Goal: Obtain resource: Download file/media

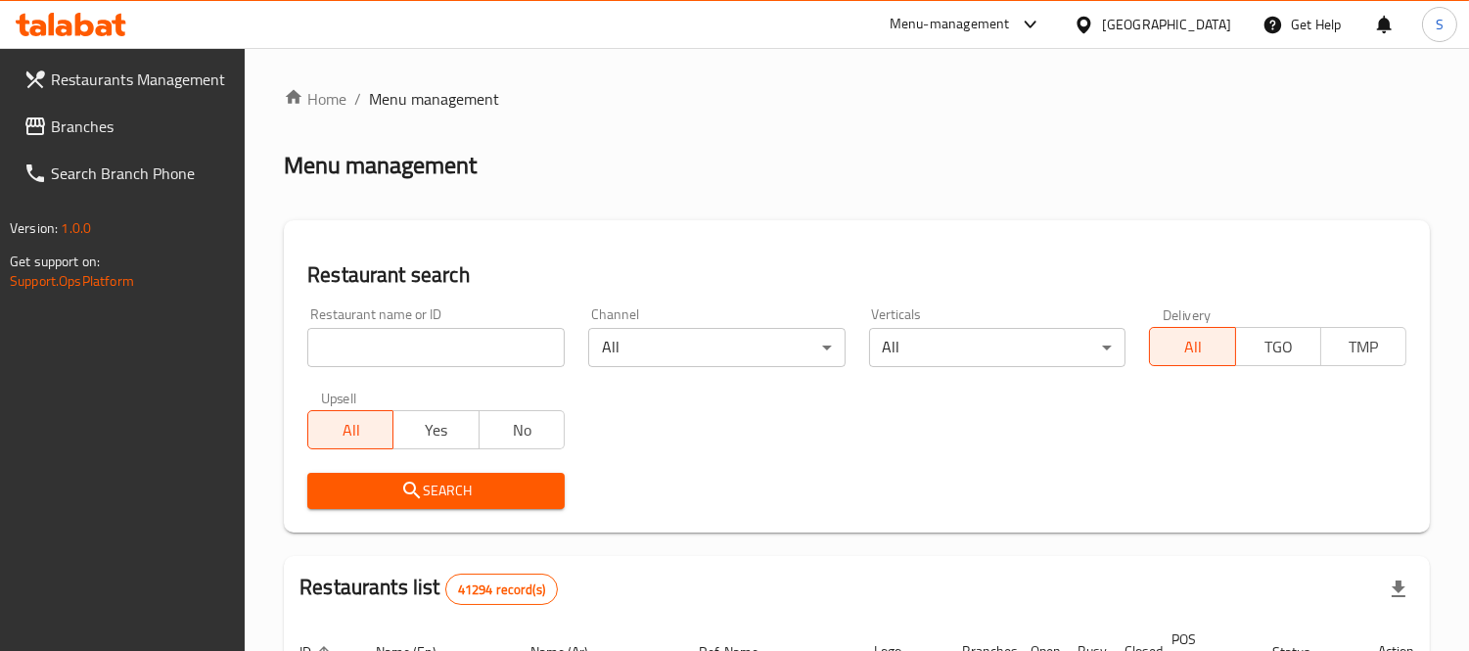
click at [169, 141] on link "Branches" at bounding box center [127, 126] width 238 height 47
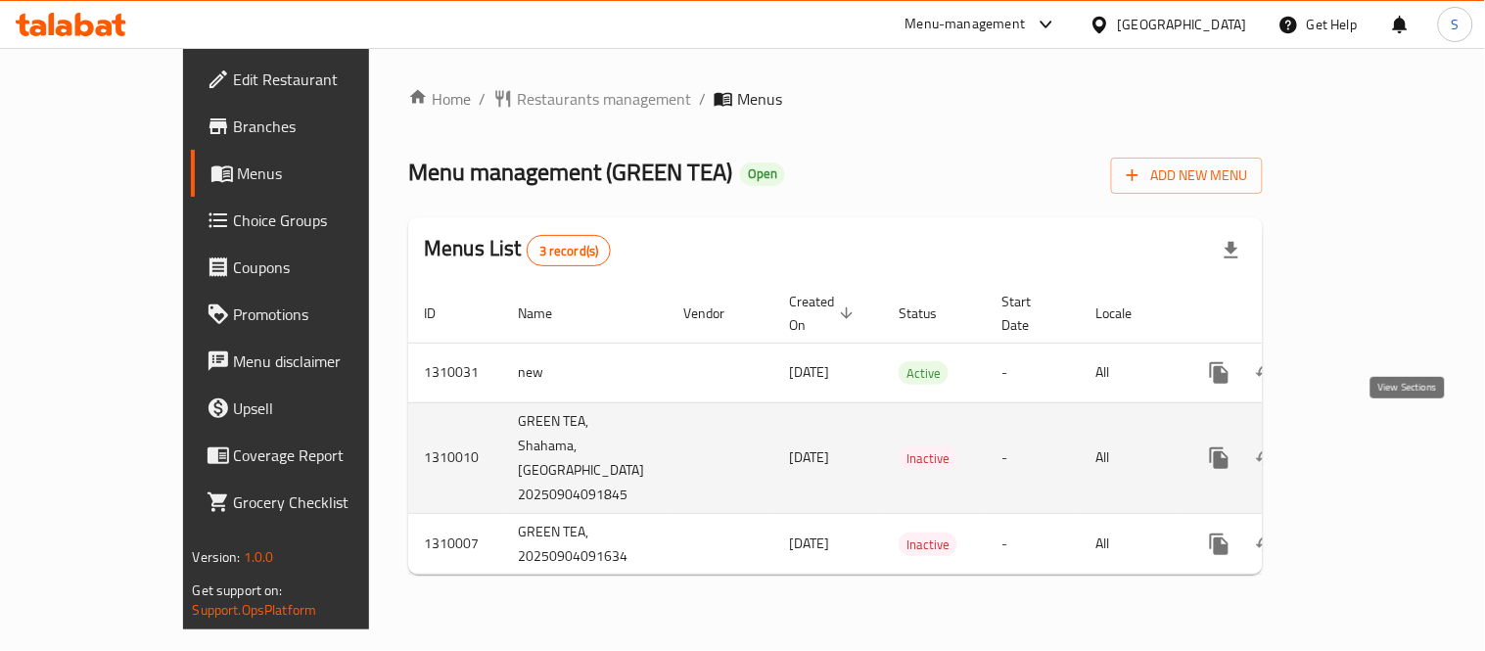
click at [1370, 449] on icon "enhanced table" at bounding box center [1361, 458] width 18 height 18
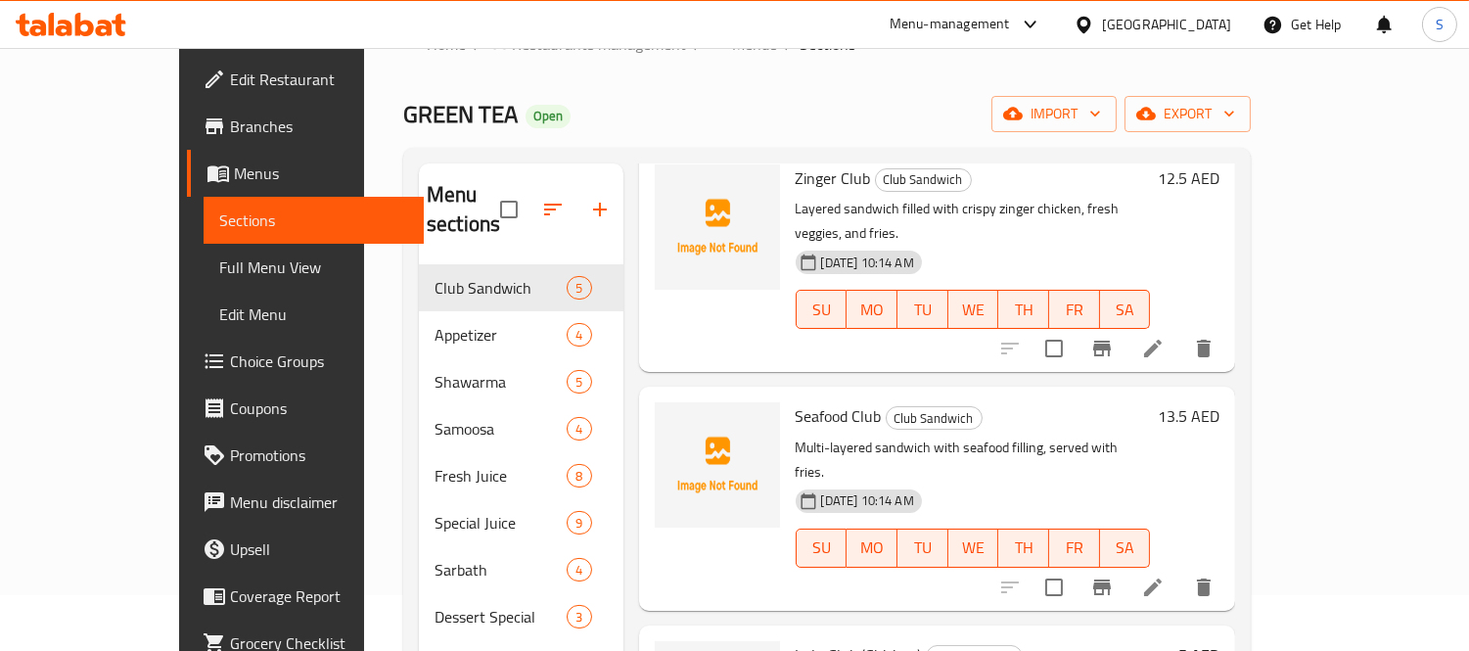
scroll to position [109, 0]
click at [234, 176] on span "Menus" at bounding box center [321, 173] width 175 height 23
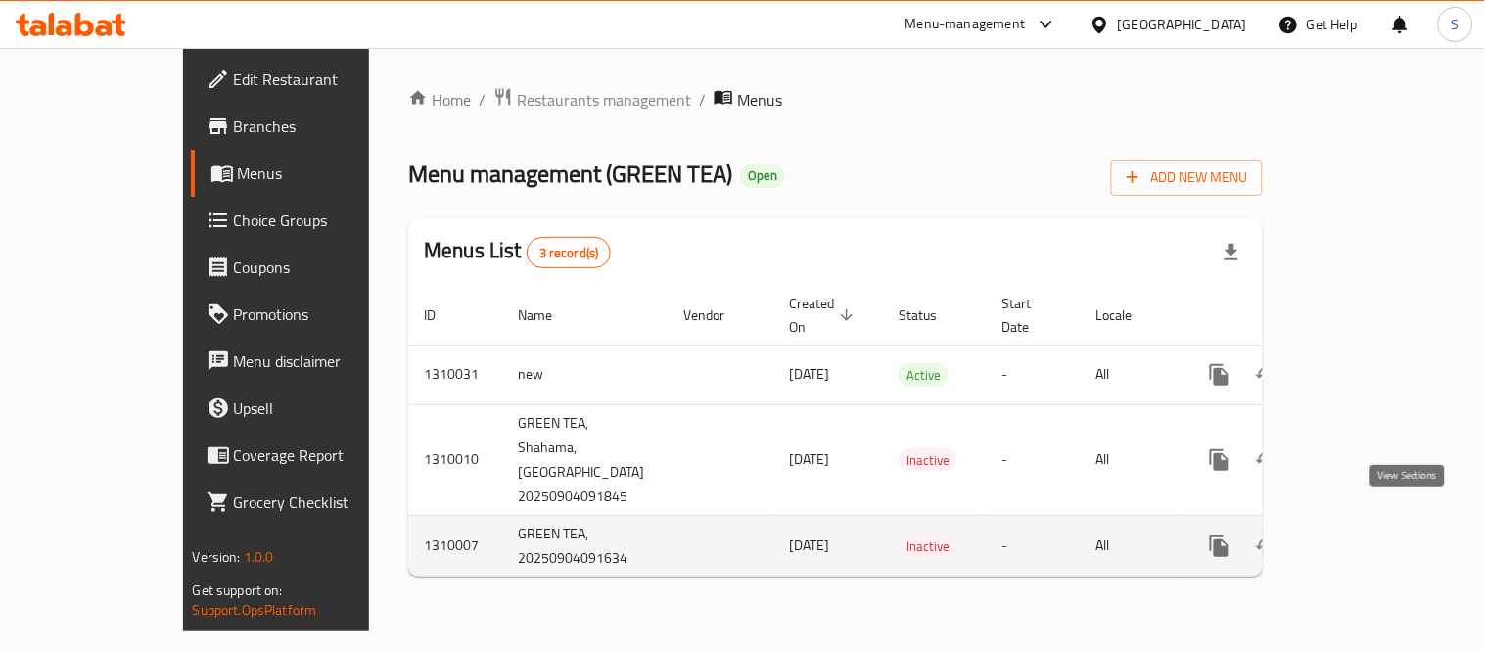
click at [1373, 535] on icon "enhanced table" at bounding box center [1360, 546] width 23 height 23
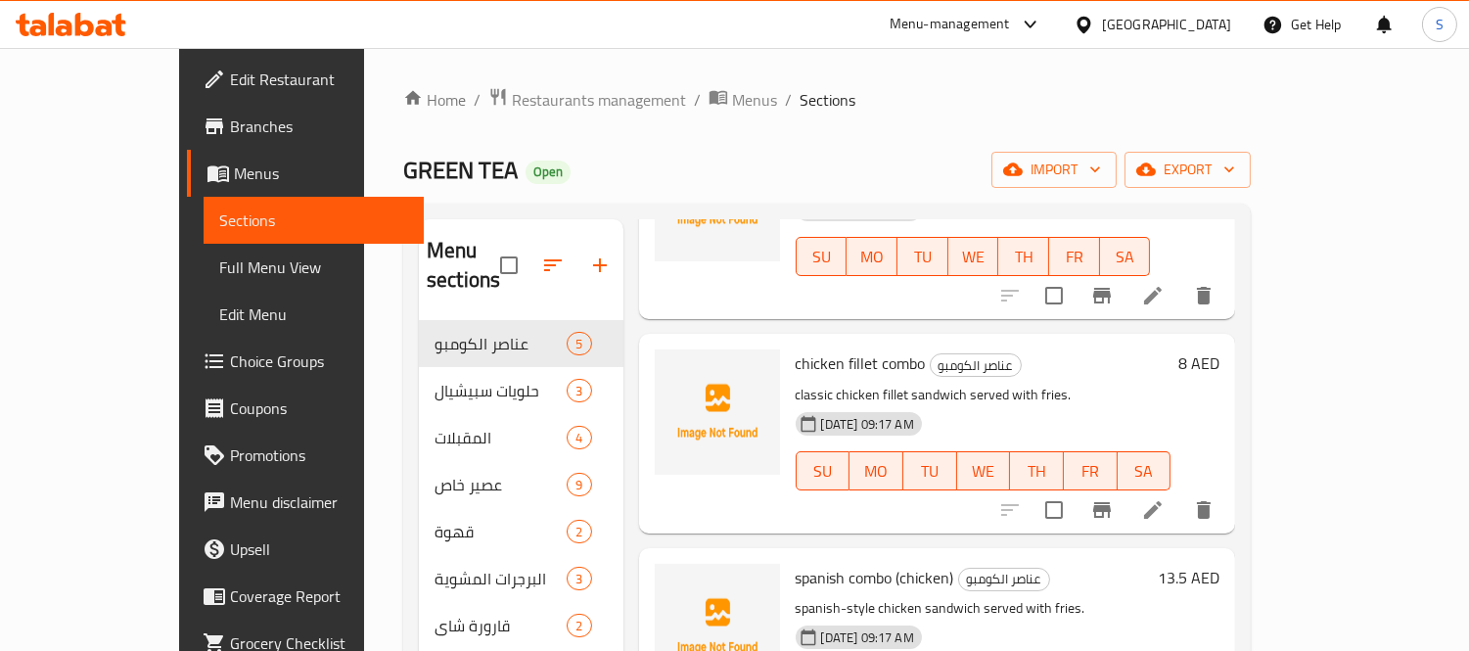
click at [234, 176] on span "Menus" at bounding box center [321, 173] width 175 height 23
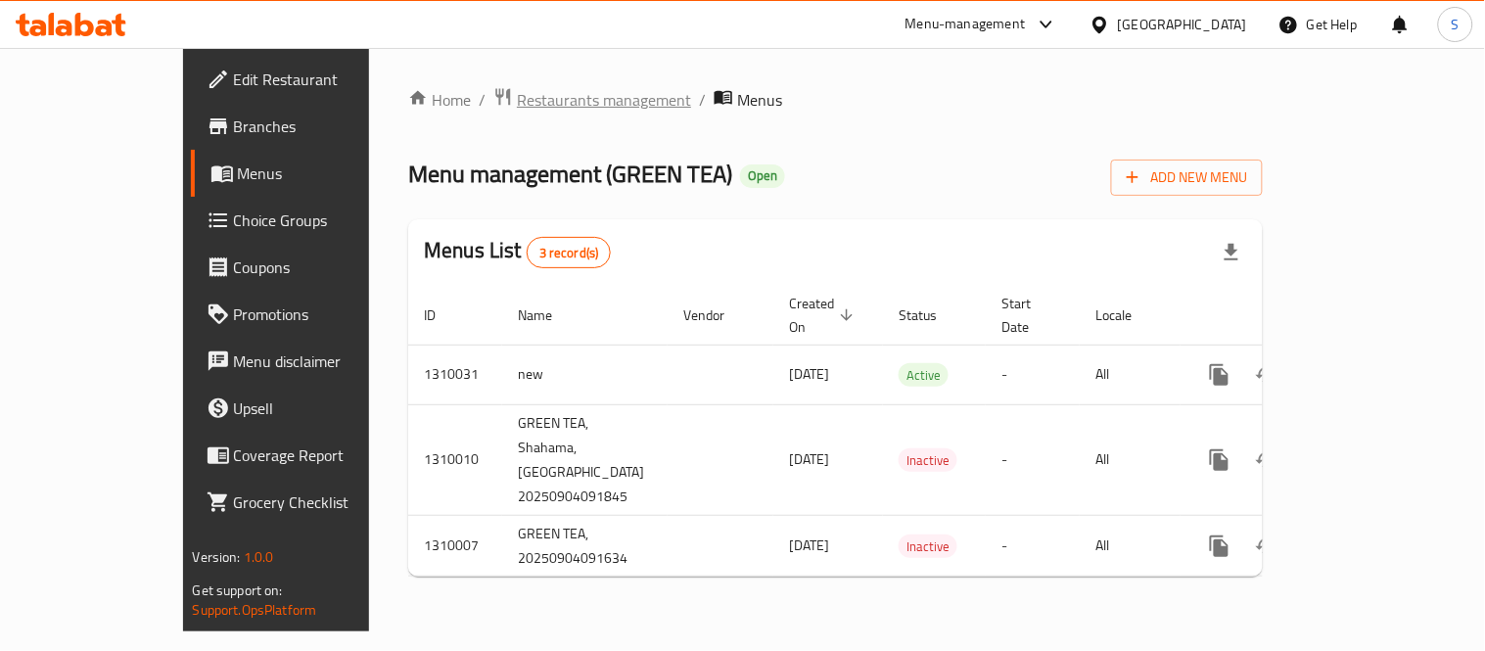
click at [517, 88] on span "Restaurants management" at bounding box center [604, 99] width 174 height 23
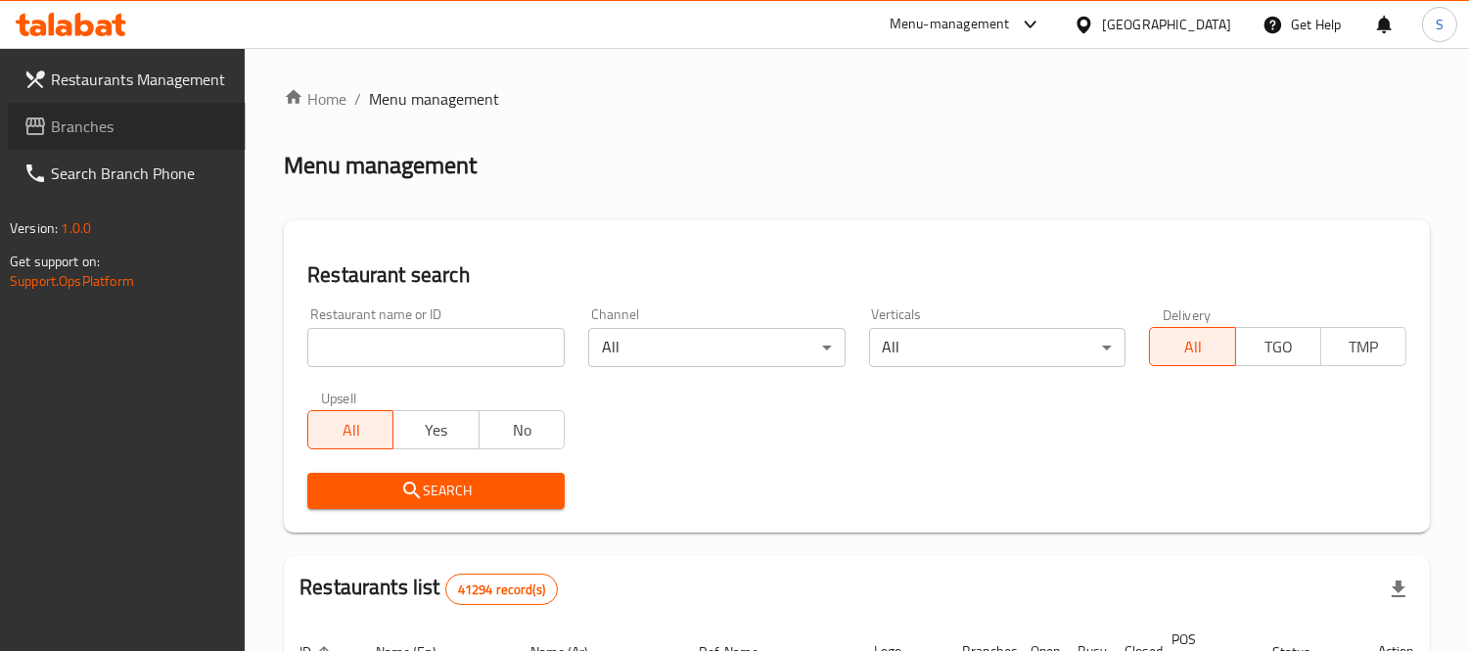
click at [109, 131] on span "Branches" at bounding box center [140, 126] width 179 height 23
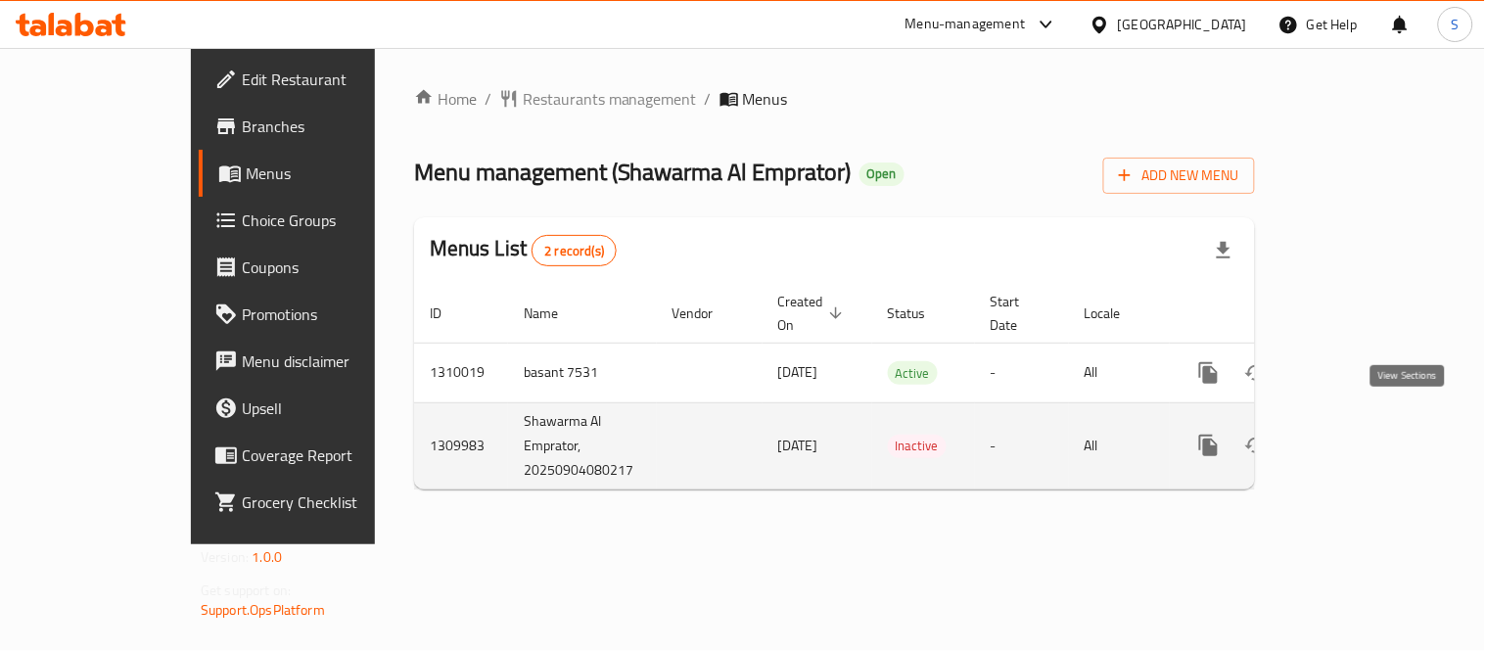
click at [1362, 434] on icon "enhanced table" at bounding box center [1349, 445] width 23 height 23
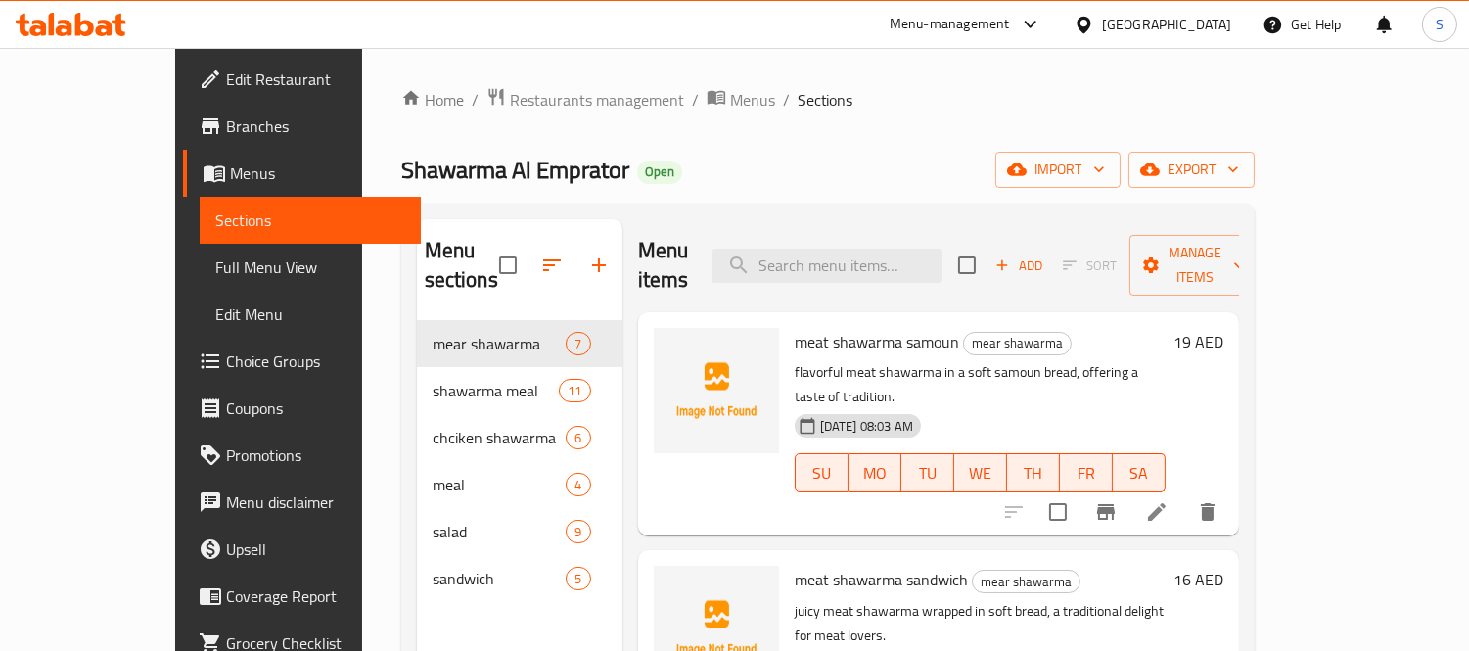
click at [1186, 23] on div "[GEOGRAPHIC_DATA]" at bounding box center [1166, 25] width 129 height 22
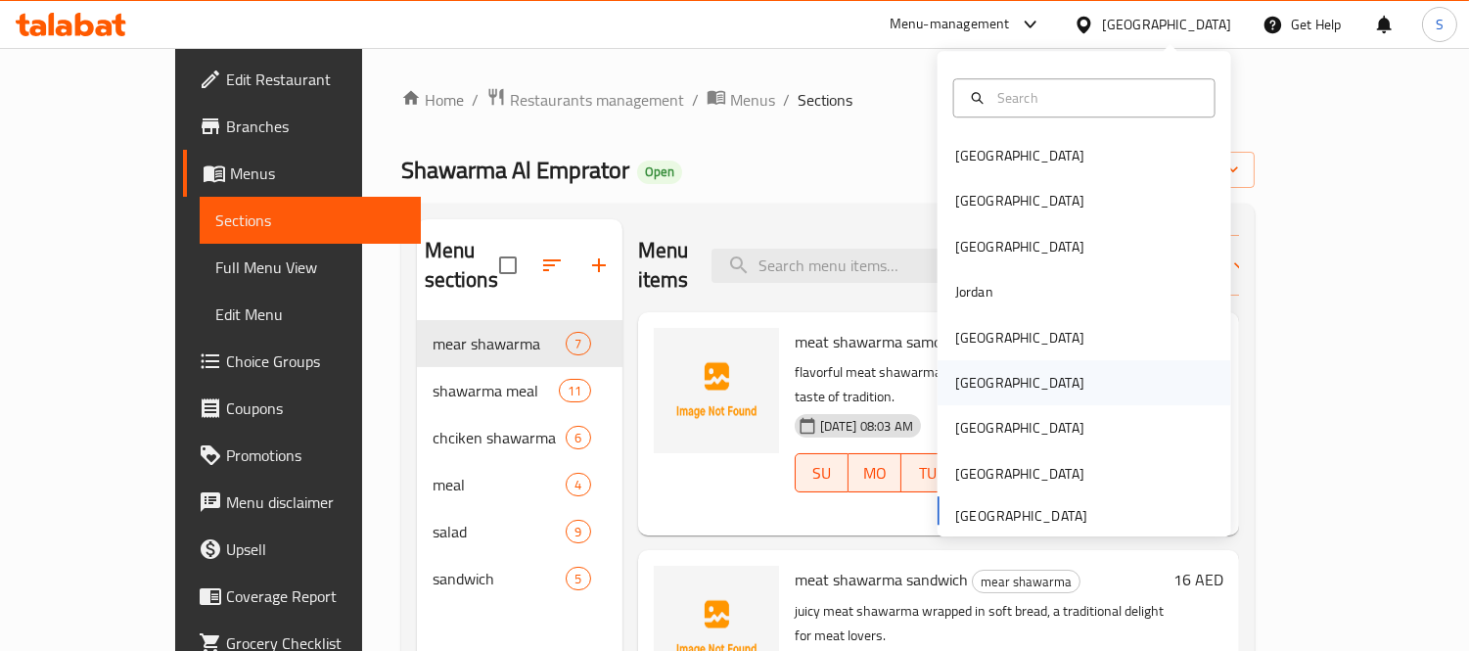
click at [989, 385] on div "Oman" at bounding box center [1020, 382] width 161 height 45
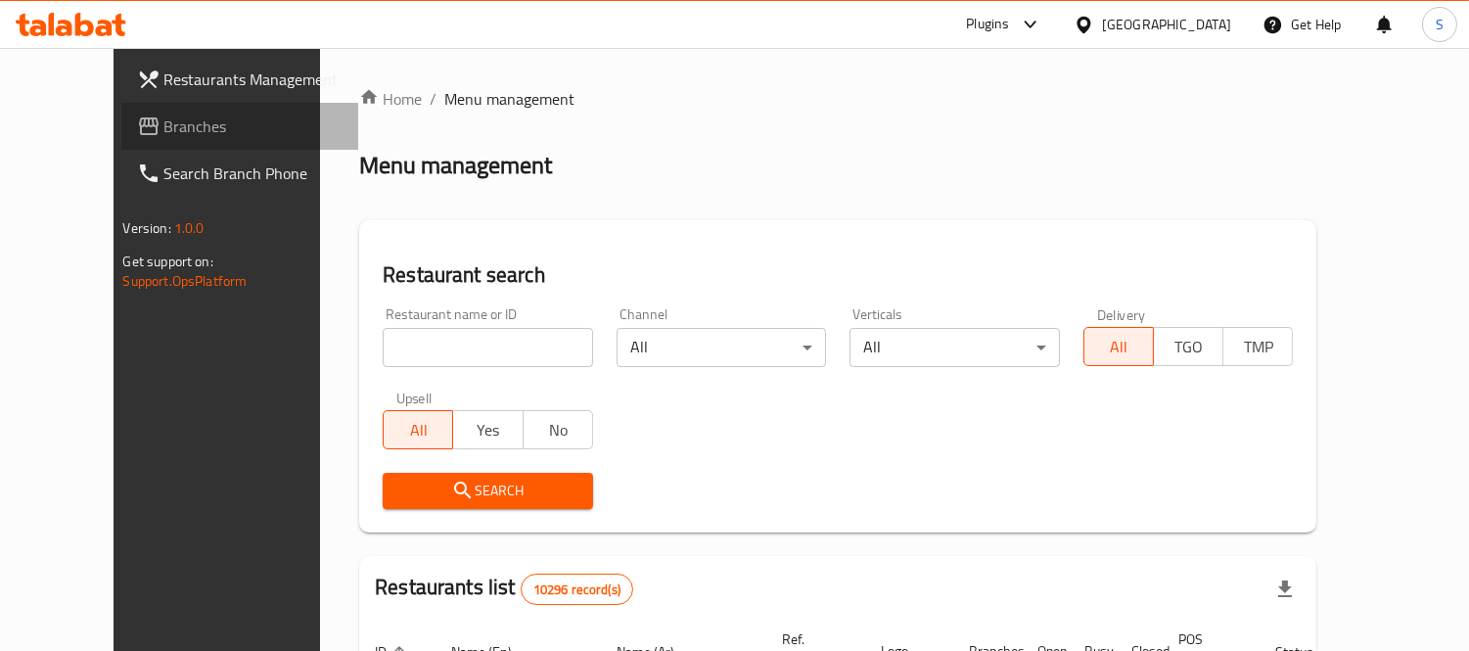
click at [164, 130] on span "Branches" at bounding box center [253, 126] width 179 height 23
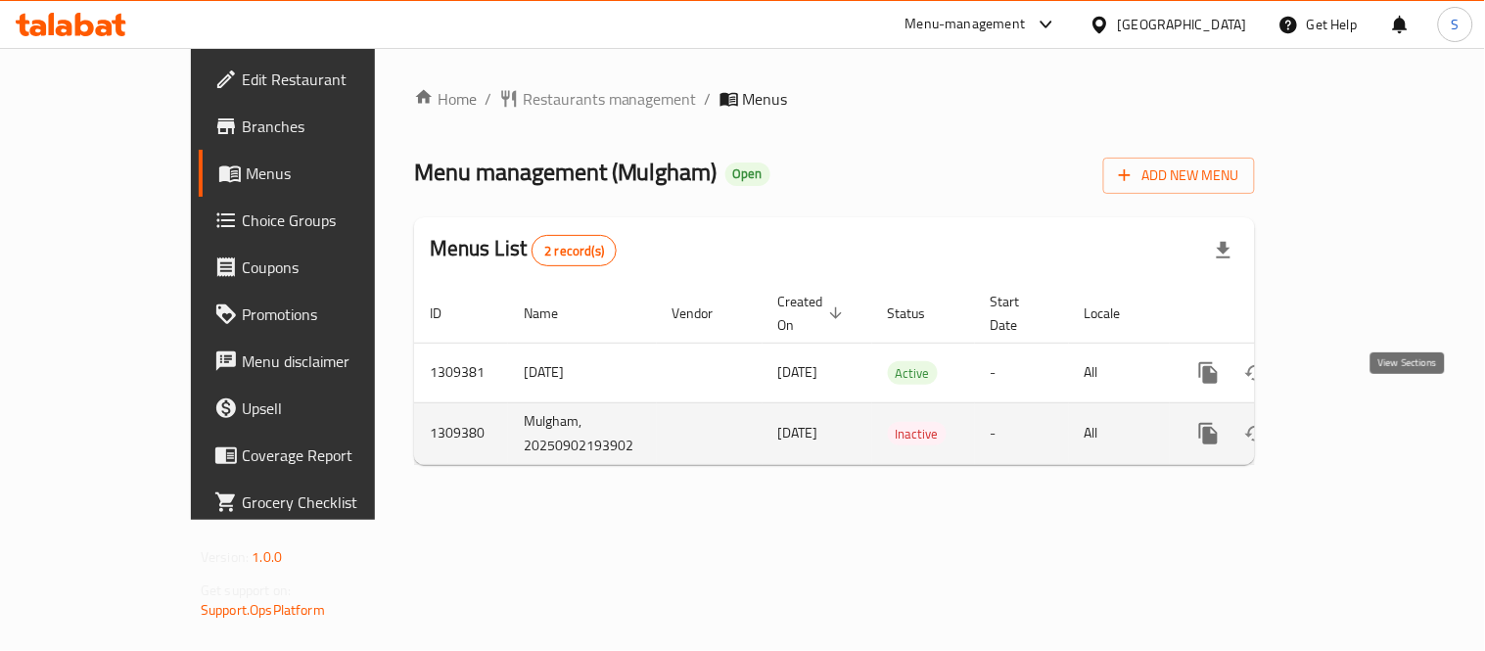
click at [1373, 410] on link "enhanced table" at bounding box center [1350, 433] width 47 height 47
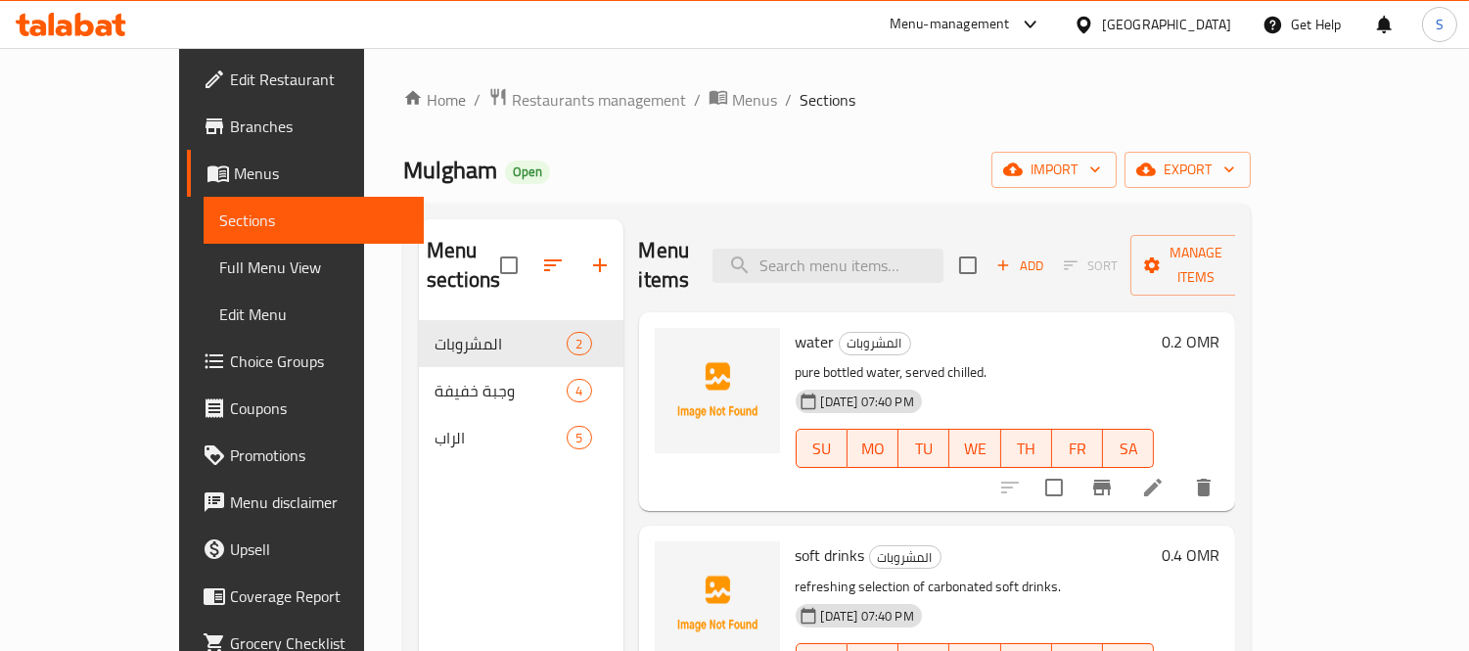
drag, startPoint x: 916, startPoint y: 154, endPoint x: 1092, endPoint y: 132, distance: 176.6
click at [1092, 132] on div "Home / Restaurants management / Menus / Sections Mulgham Open import export Men…" at bounding box center [827, 486] width 848 height 799
click at [1251, 189] on div "Home / Restaurants management / Menus / Sections Mulgham Open import export Men…" at bounding box center [827, 486] width 848 height 799
click at [1235, 173] on span "export" at bounding box center [1188, 170] width 95 height 24
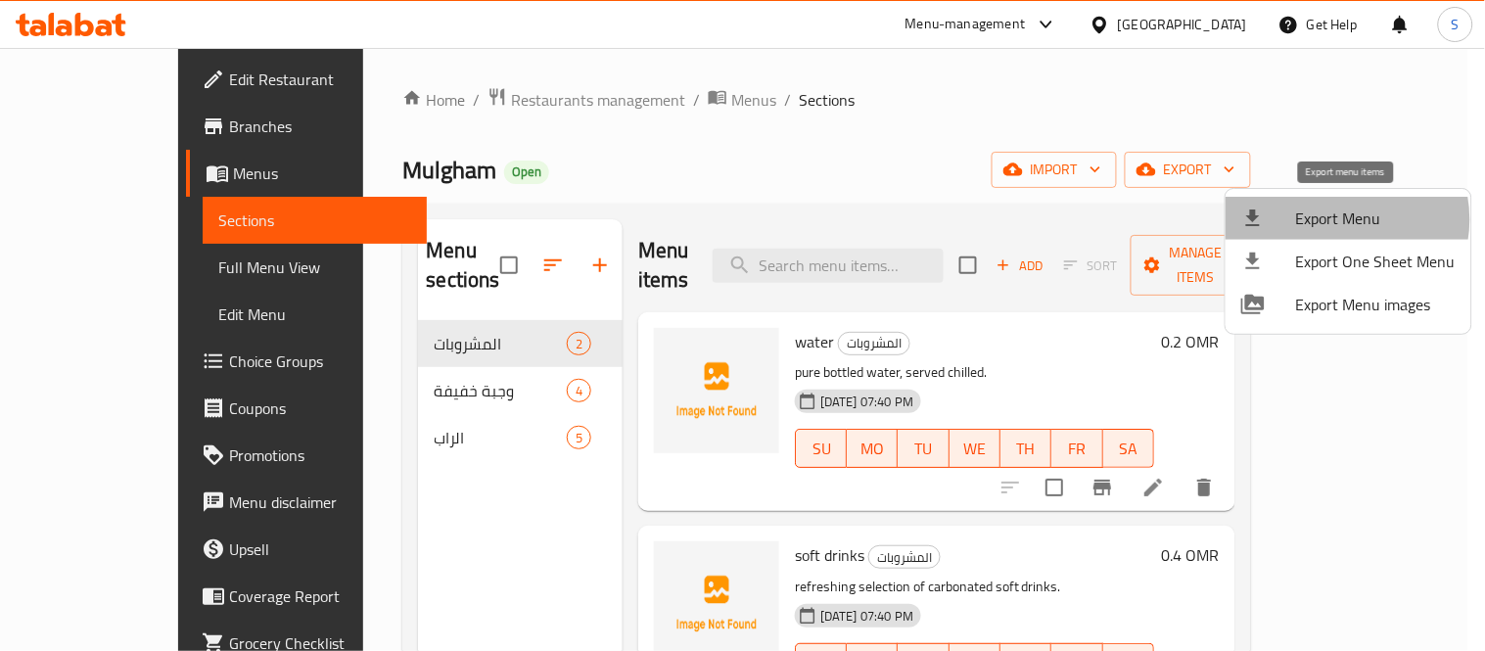
click at [1339, 219] on span "Export Menu" at bounding box center [1376, 218] width 160 height 23
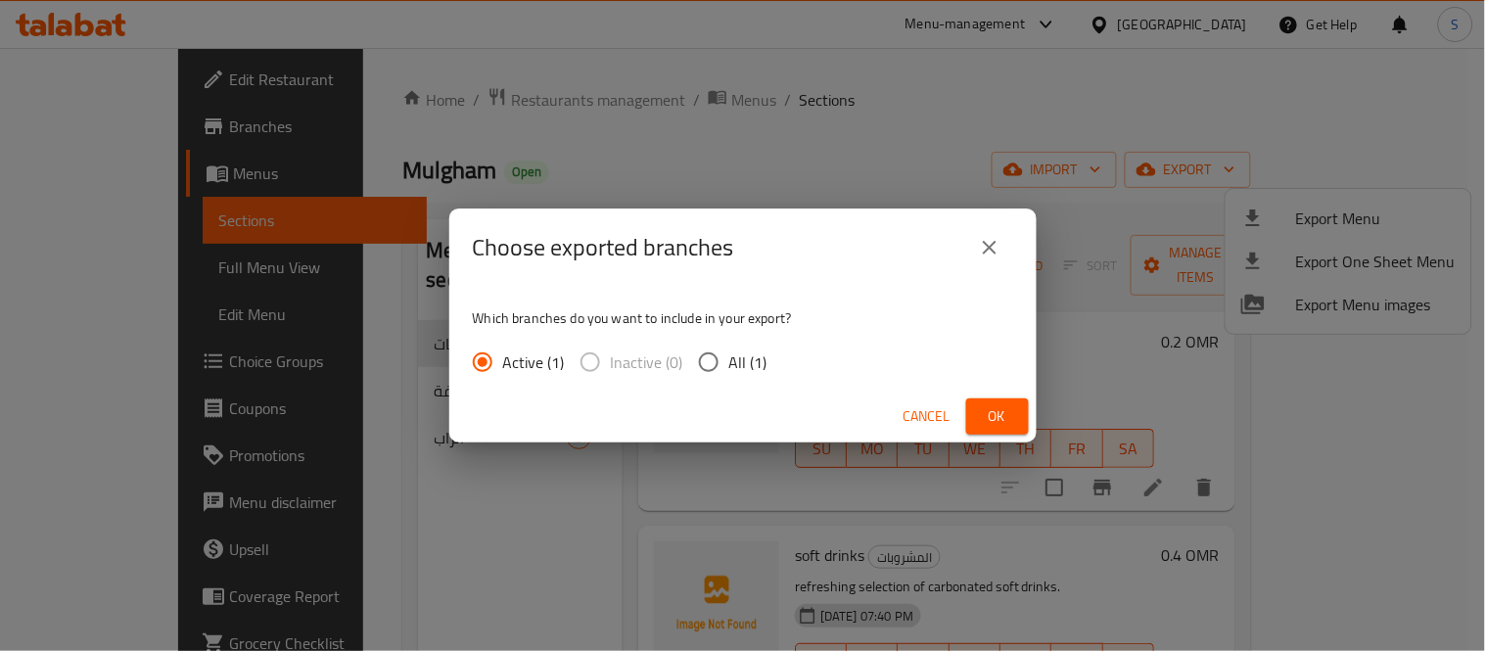
click at [729, 365] on span "All (1)" at bounding box center [748, 361] width 38 height 23
click at [727, 365] on input "All (1)" at bounding box center [708, 362] width 41 height 41
radio input "true"
click at [980, 413] on button "Ok" at bounding box center [997, 416] width 63 height 36
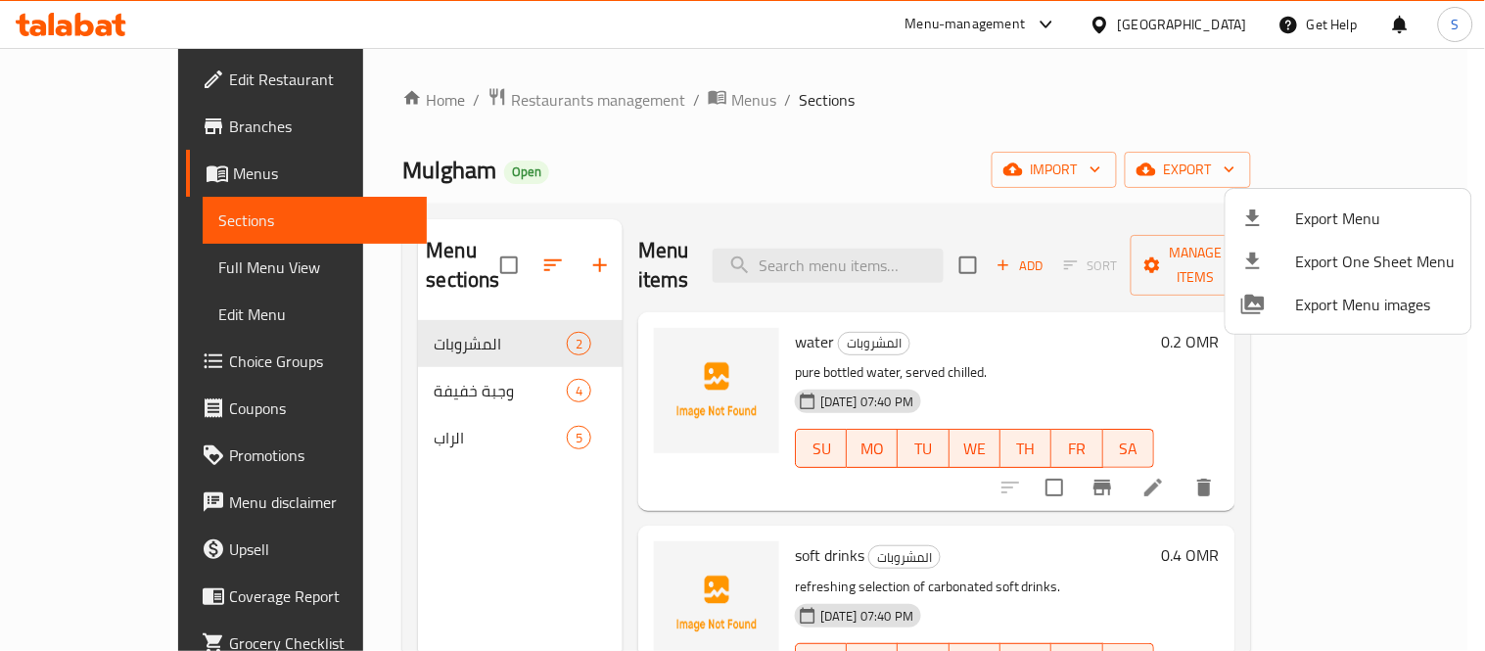
click at [67, 259] on div at bounding box center [742, 325] width 1485 height 651
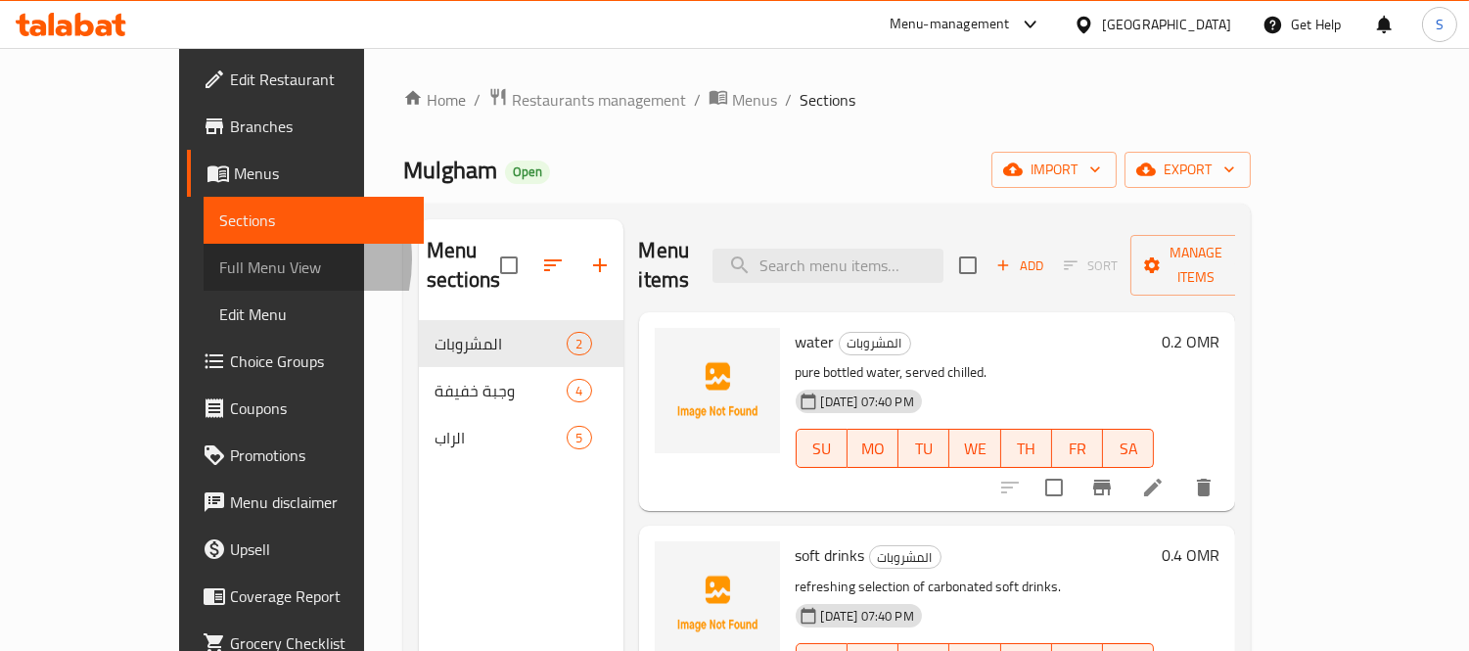
click at [219, 259] on span "Full Menu View" at bounding box center [314, 267] width 190 height 23
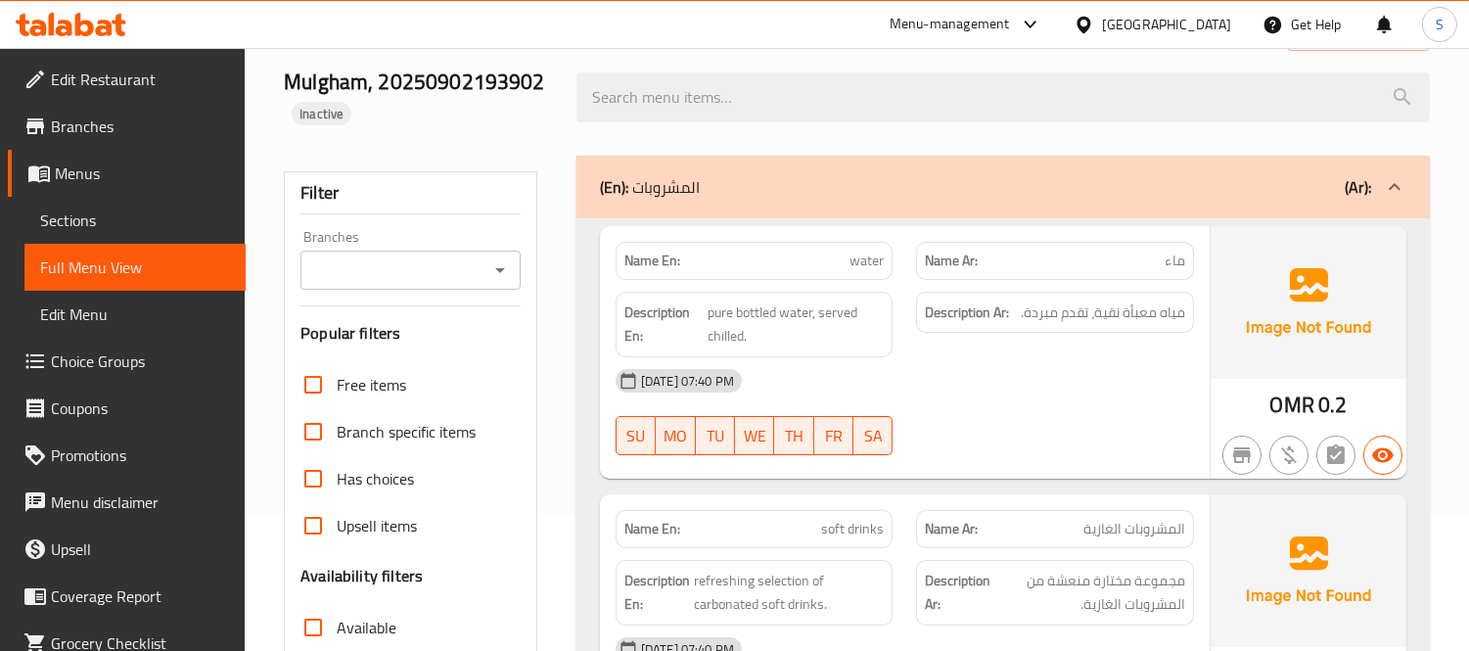
scroll to position [543, 0]
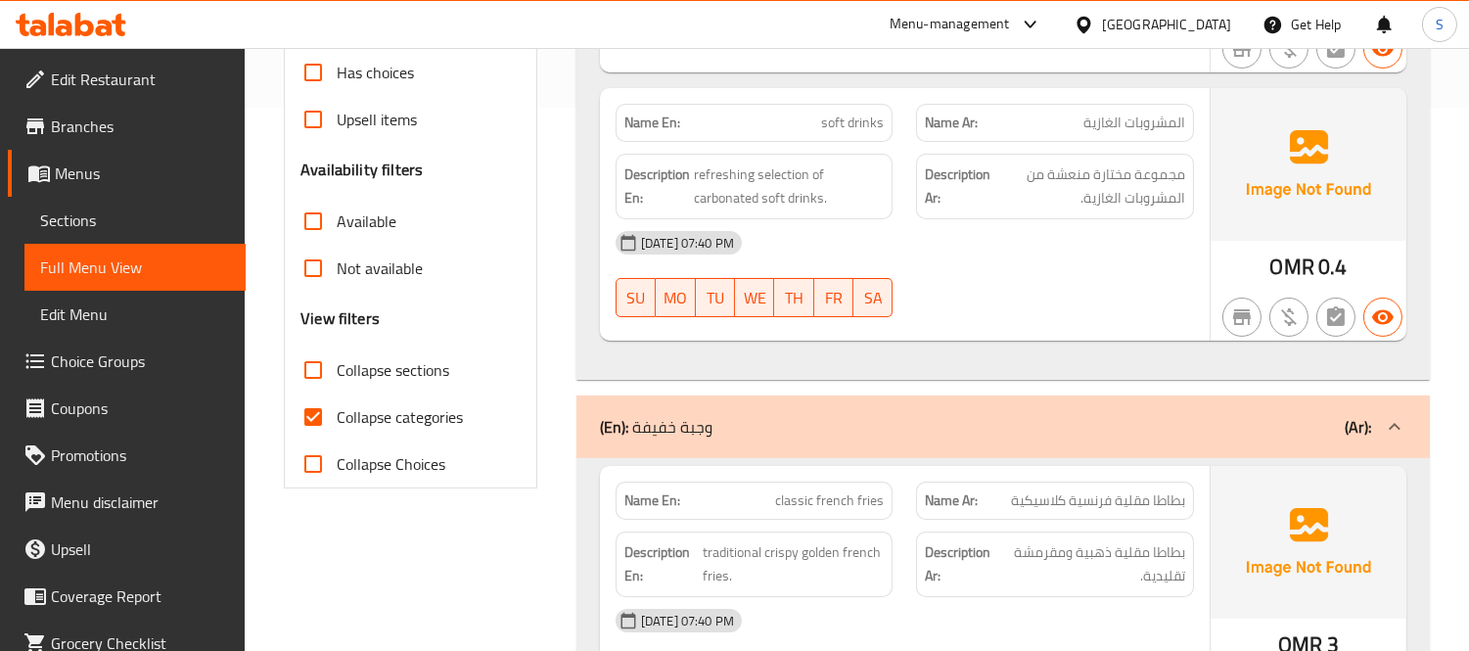
click at [349, 426] on span "Collapse categories" at bounding box center [400, 416] width 126 height 23
click at [337, 426] on input "Collapse categories" at bounding box center [313, 417] width 47 height 47
checkbox input "false"
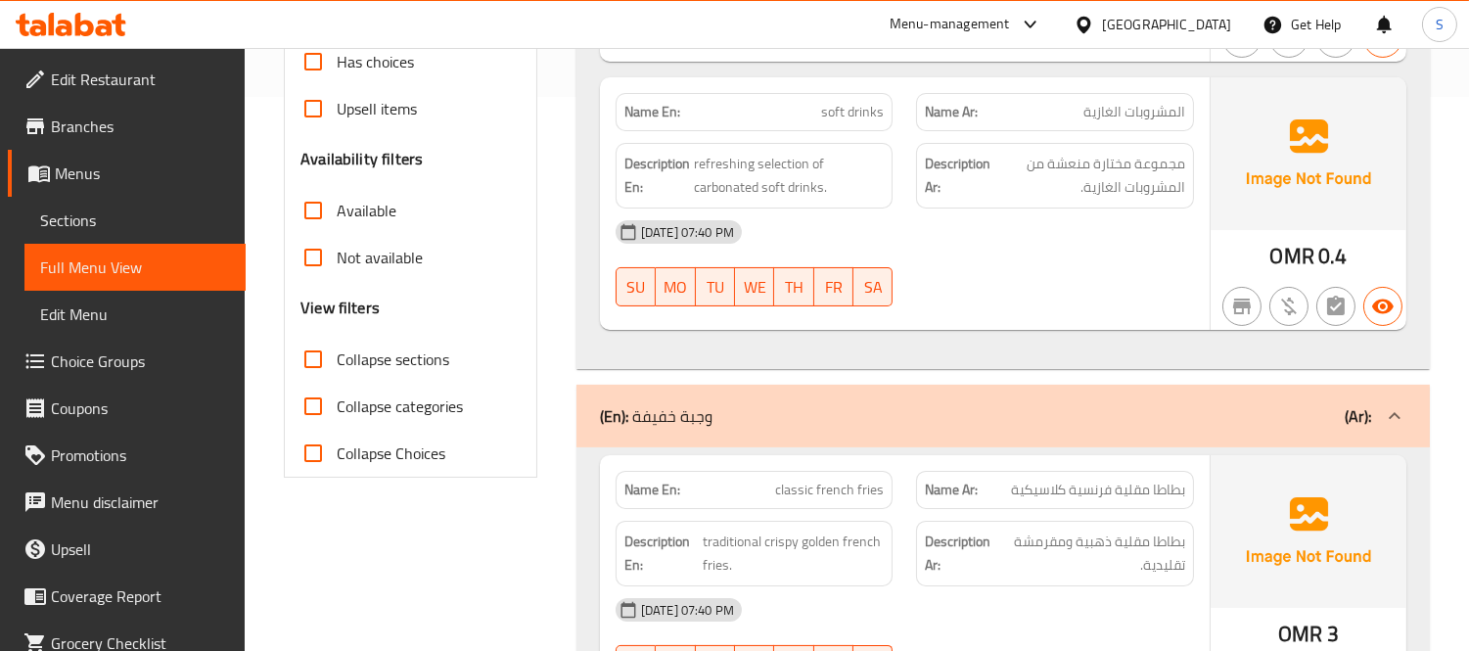
scroll to position [0, 0]
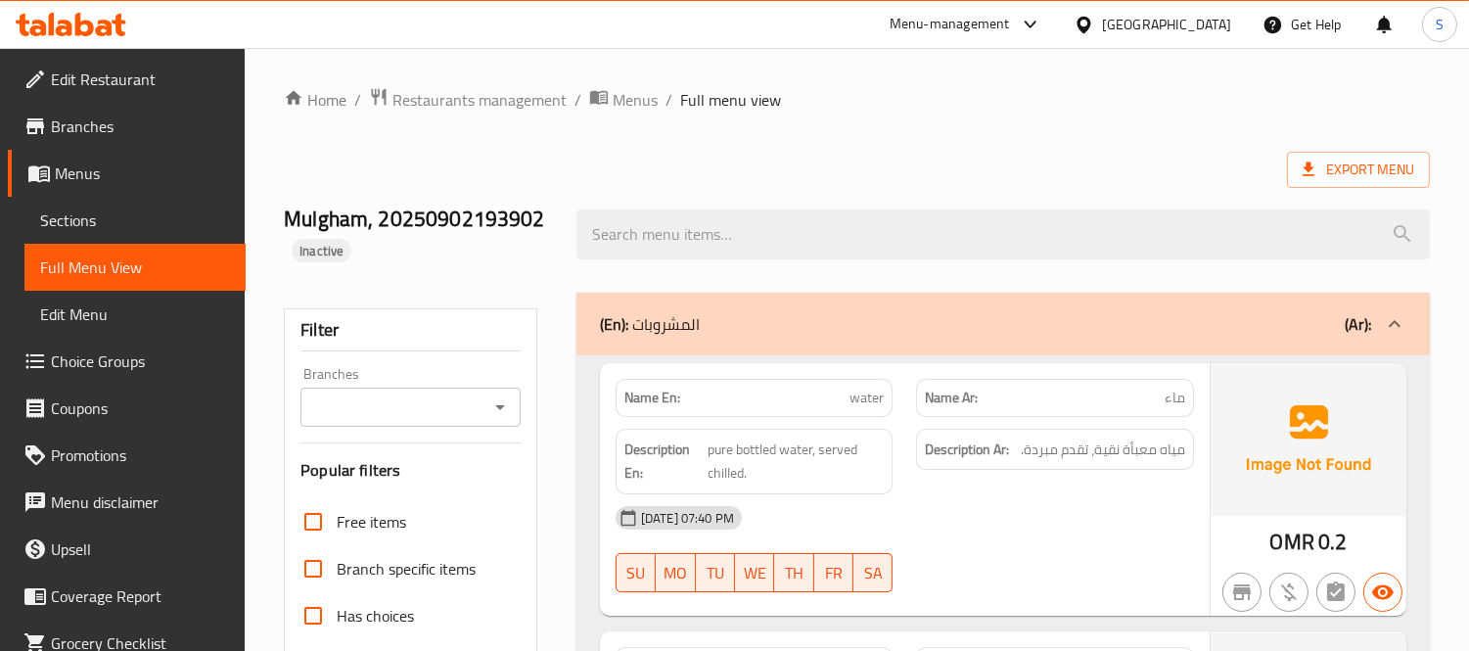
click at [1202, 27] on div "Oman" at bounding box center [1166, 25] width 129 height 22
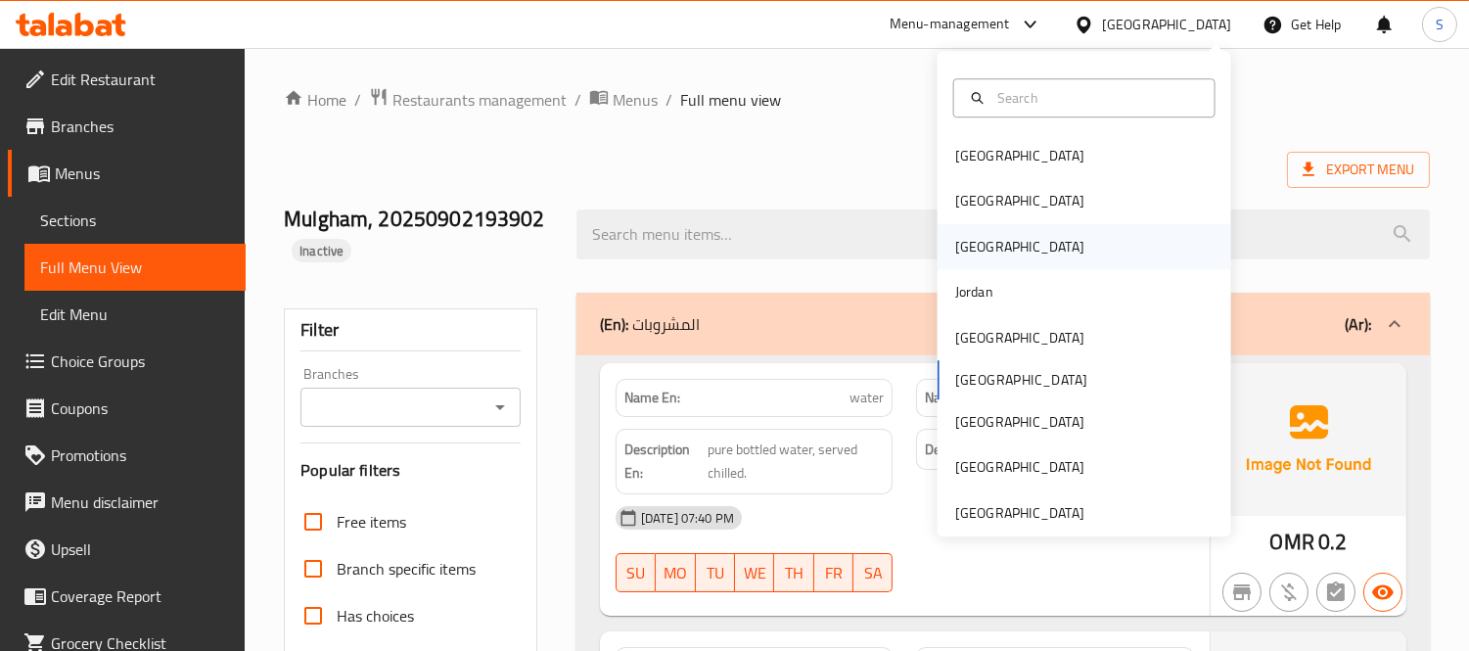
click at [977, 259] on div "[GEOGRAPHIC_DATA]" at bounding box center [1085, 246] width 294 height 45
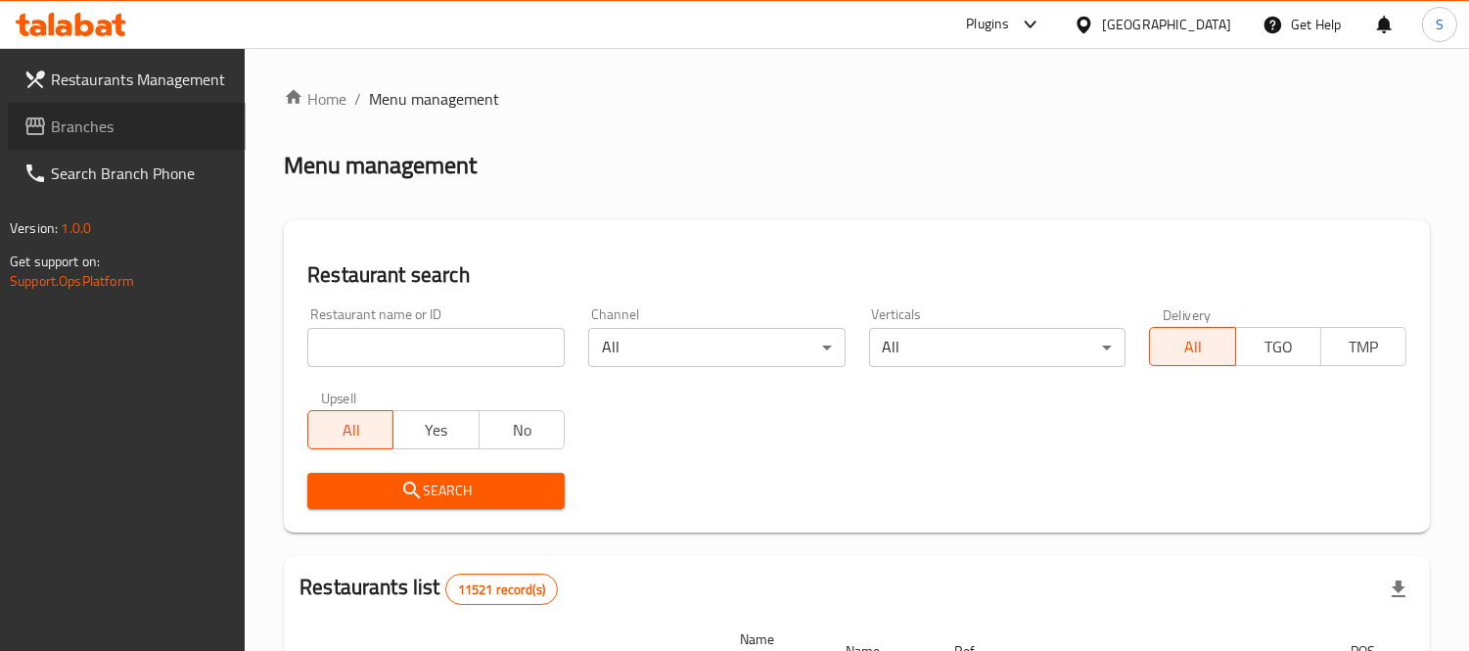
click at [199, 117] on span "Branches" at bounding box center [140, 126] width 179 height 23
click at [174, 129] on span "Branches" at bounding box center [140, 126] width 179 height 23
click at [133, 111] on link "Branches" at bounding box center [127, 126] width 238 height 47
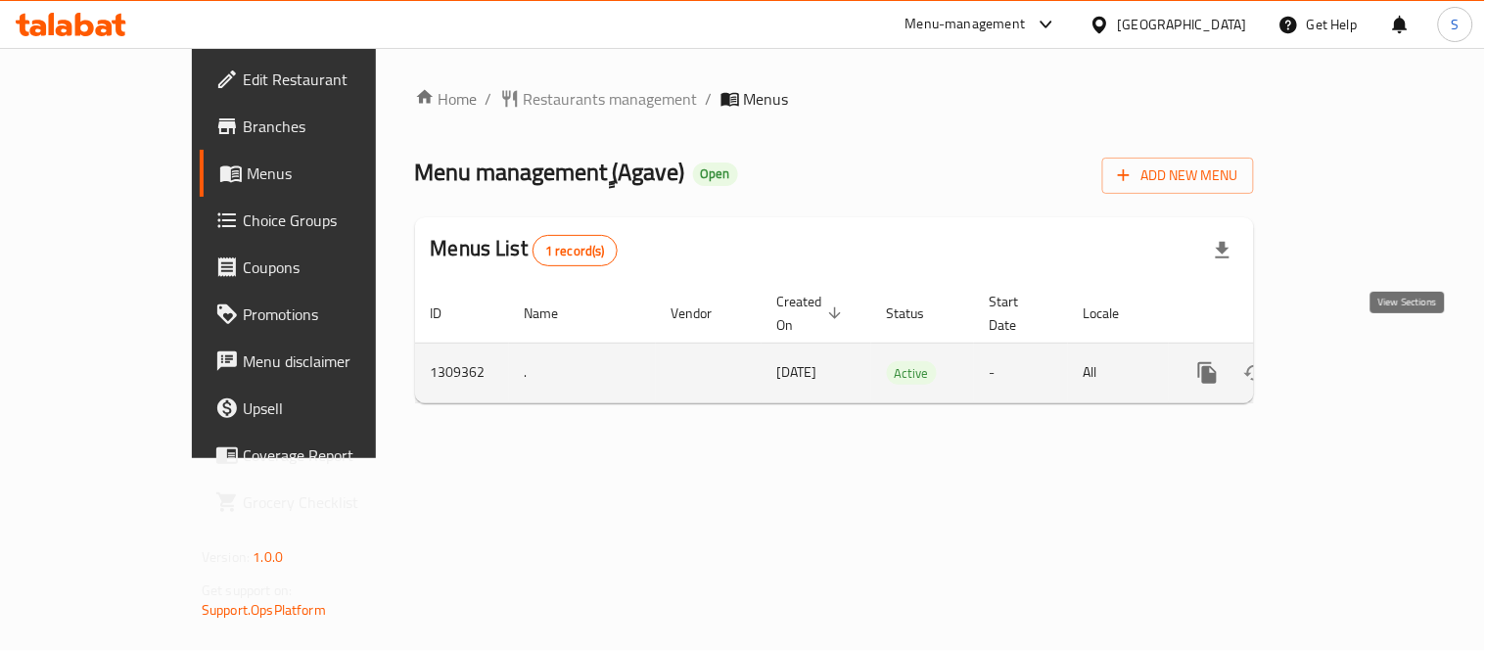
click at [1373, 349] on link "enhanced table" at bounding box center [1349, 372] width 47 height 47
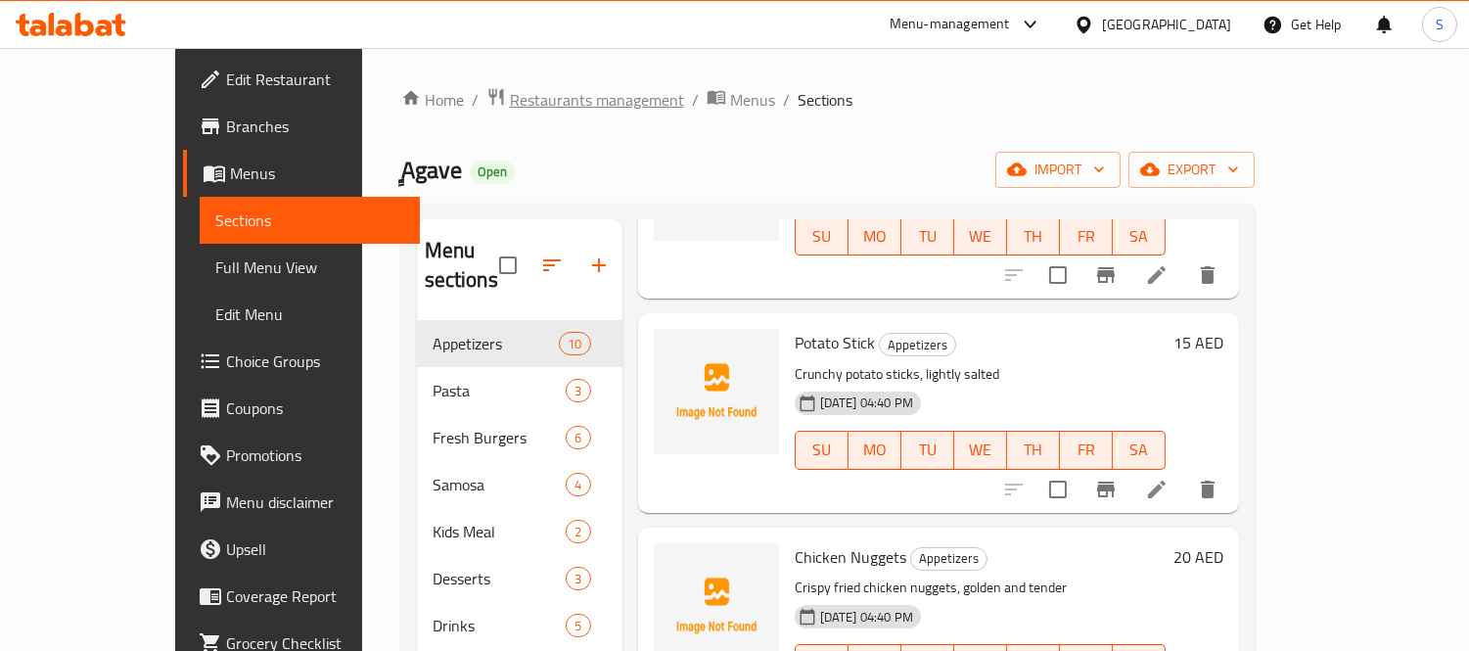
click at [510, 100] on span "Restaurants management" at bounding box center [597, 99] width 174 height 23
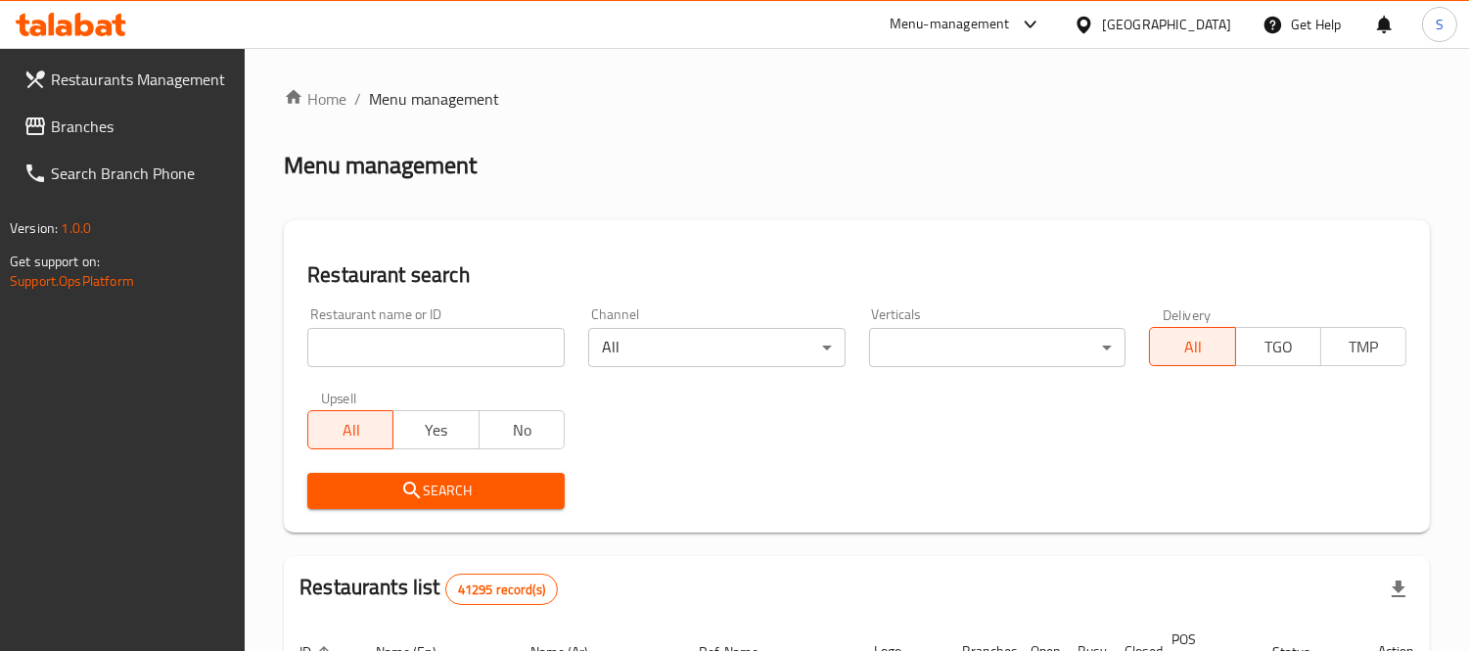
click at [119, 129] on span "Branches" at bounding box center [140, 126] width 179 height 23
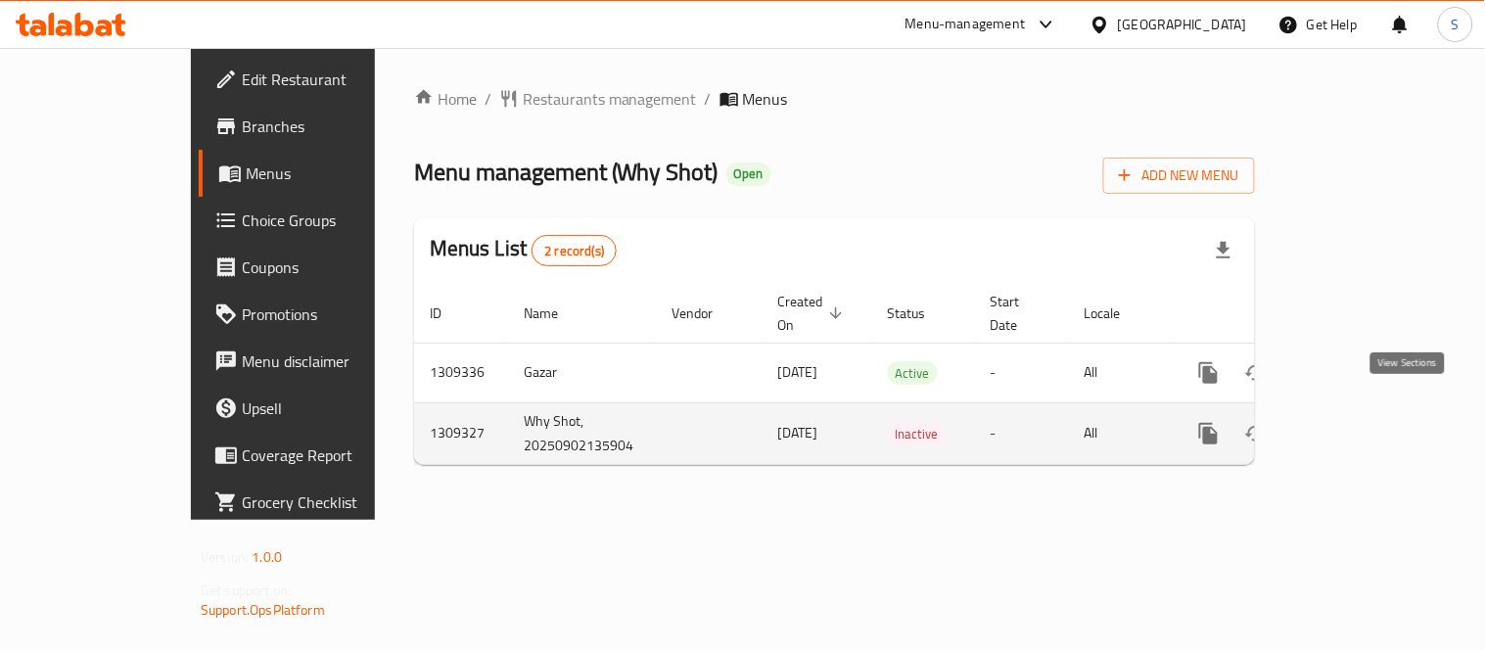
click at [1373, 413] on link "enhanced table" at bounding box center [1350, 433] width 47 height 47
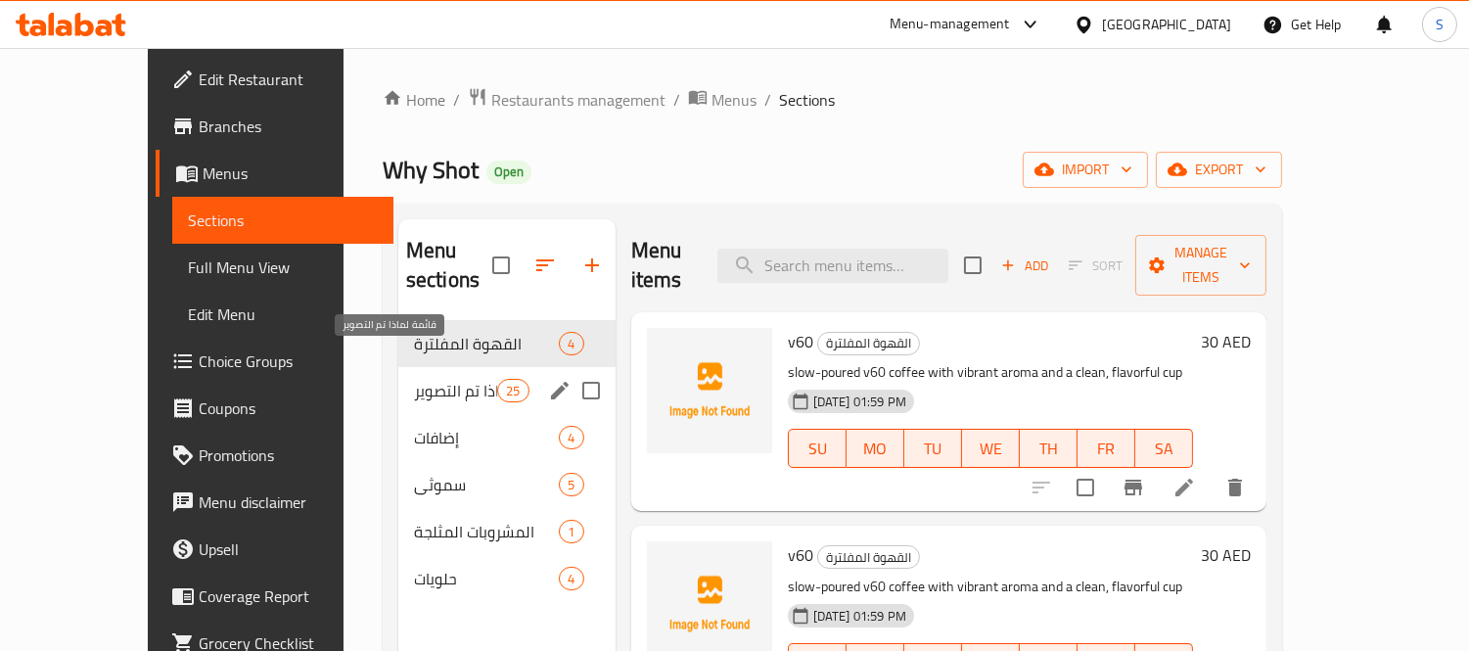
click at [426, 379] on span "قائمة لماذا تم التصوير" at bounding box center [455, 390] width 83 height 23
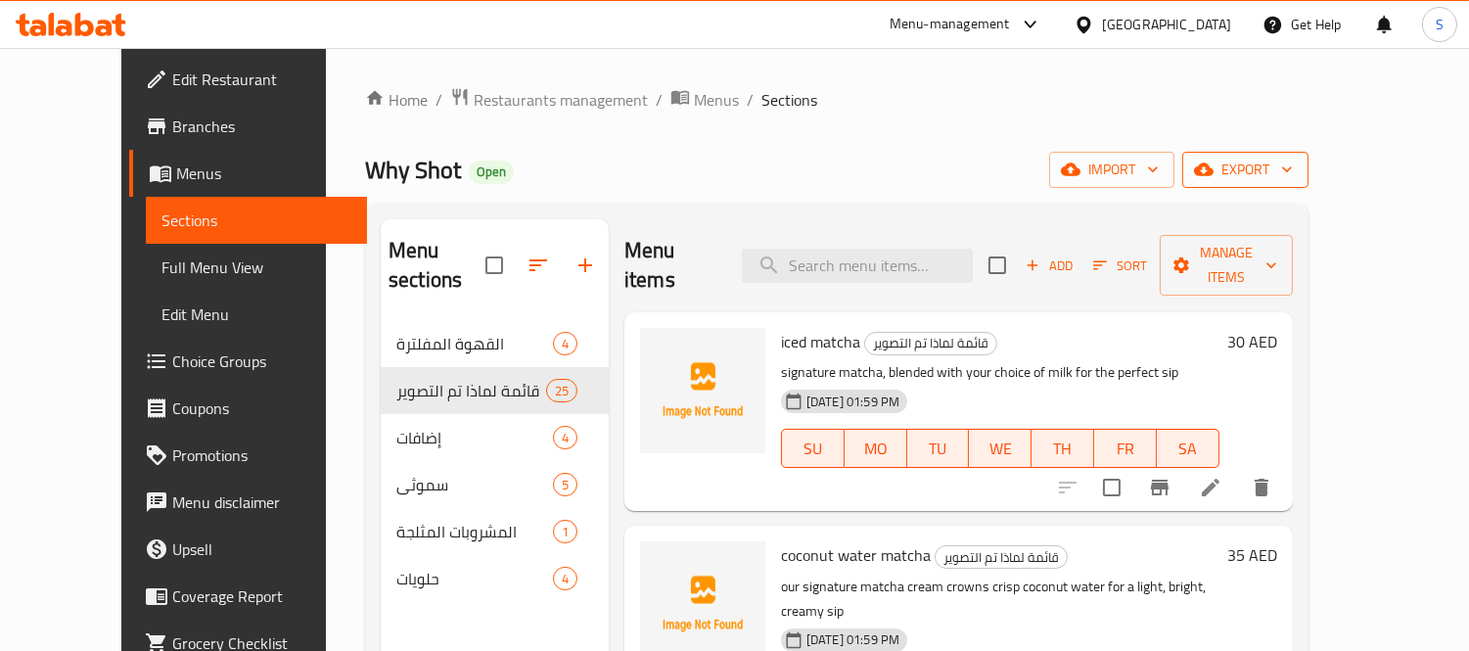
click at [1293, 177] on span "export" at bounding box center [1245, 170] width 95 height 24
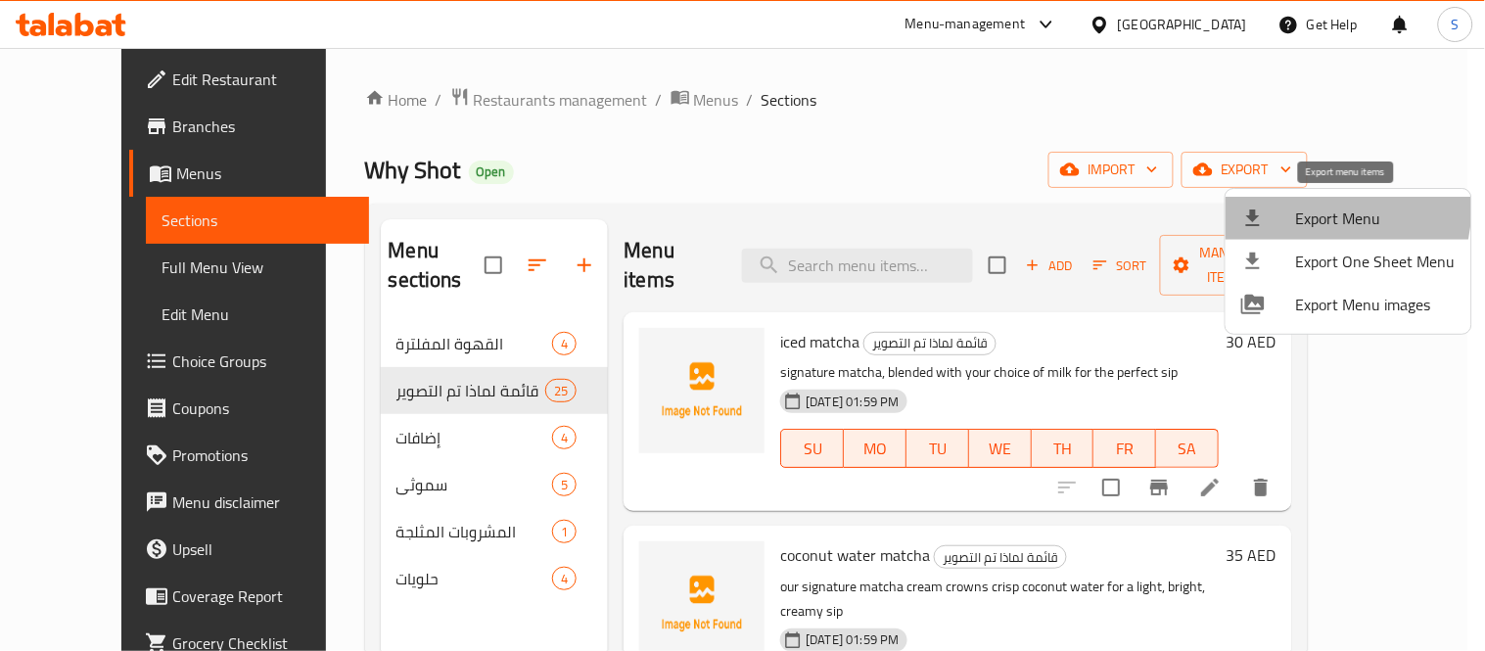
click at [1296, 207] on span "Export Menu" at bounding box center [1376, 218] width 160 height 23
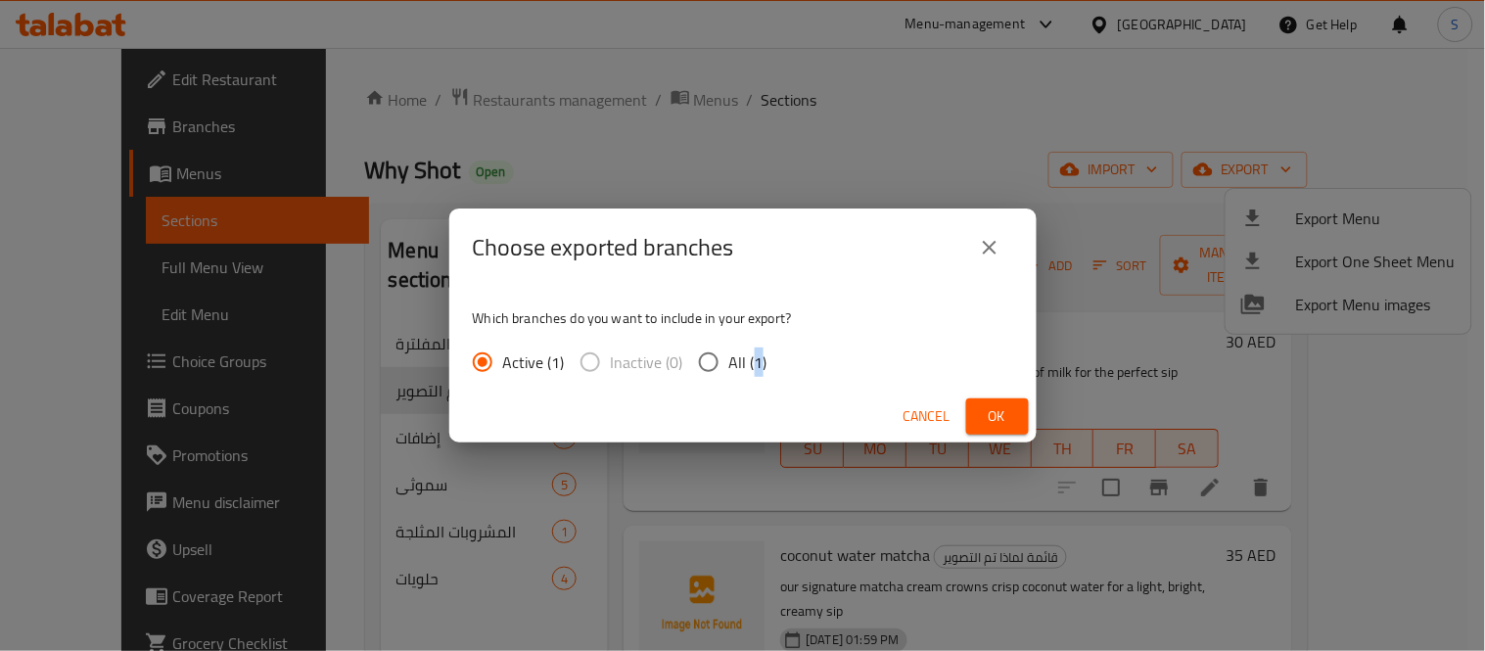
click at [755, 359] on span "All (1)" at bounding box center [748, 361] width 38 height 23
click at [707, 373] on input "All (1)" at bounding box center [708, 362] width 41 height 41
radio input "true"
click at [1001, 424] on span "Ok" at bounding box center [997, 416] width 31 height 24
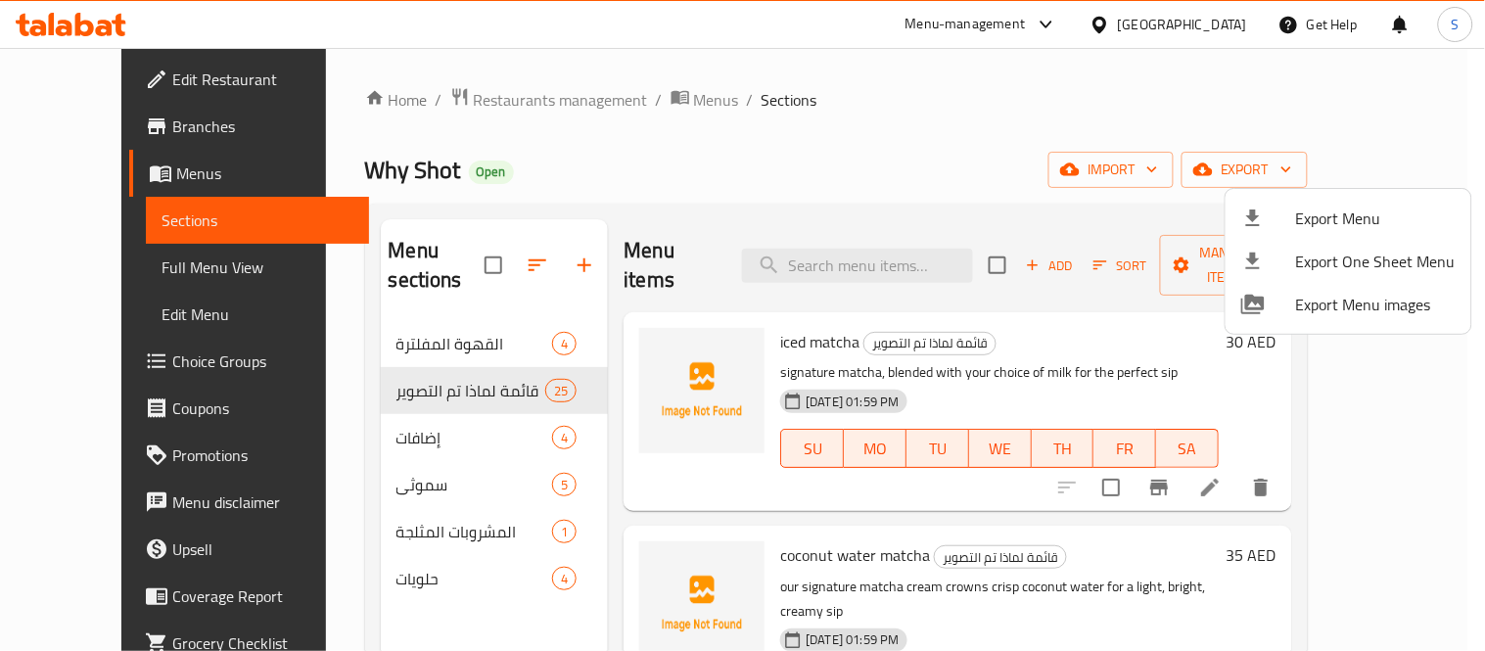
click at [128, 269] on div at bounding box center [742, 325] width 1485 height 651
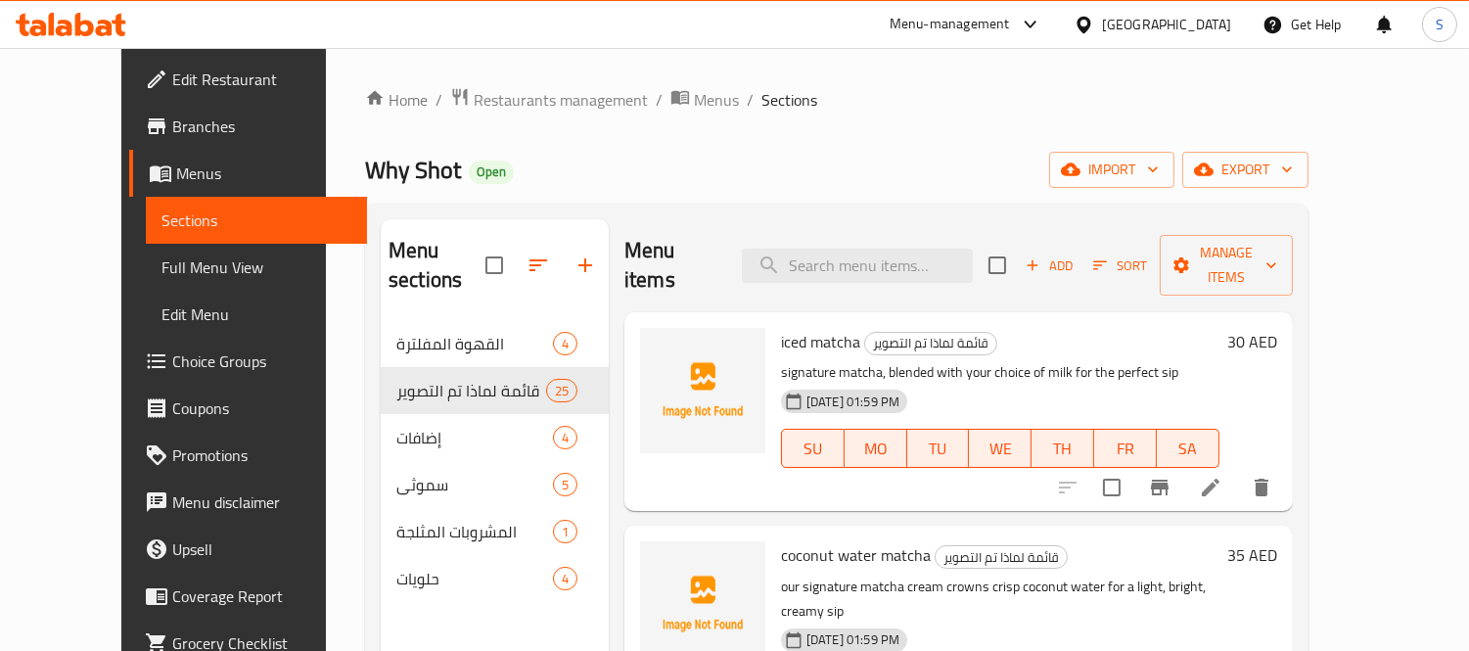
click at [162, 269] on span "Full Menu View" at bounding box center [257, 267] width 190 height 23
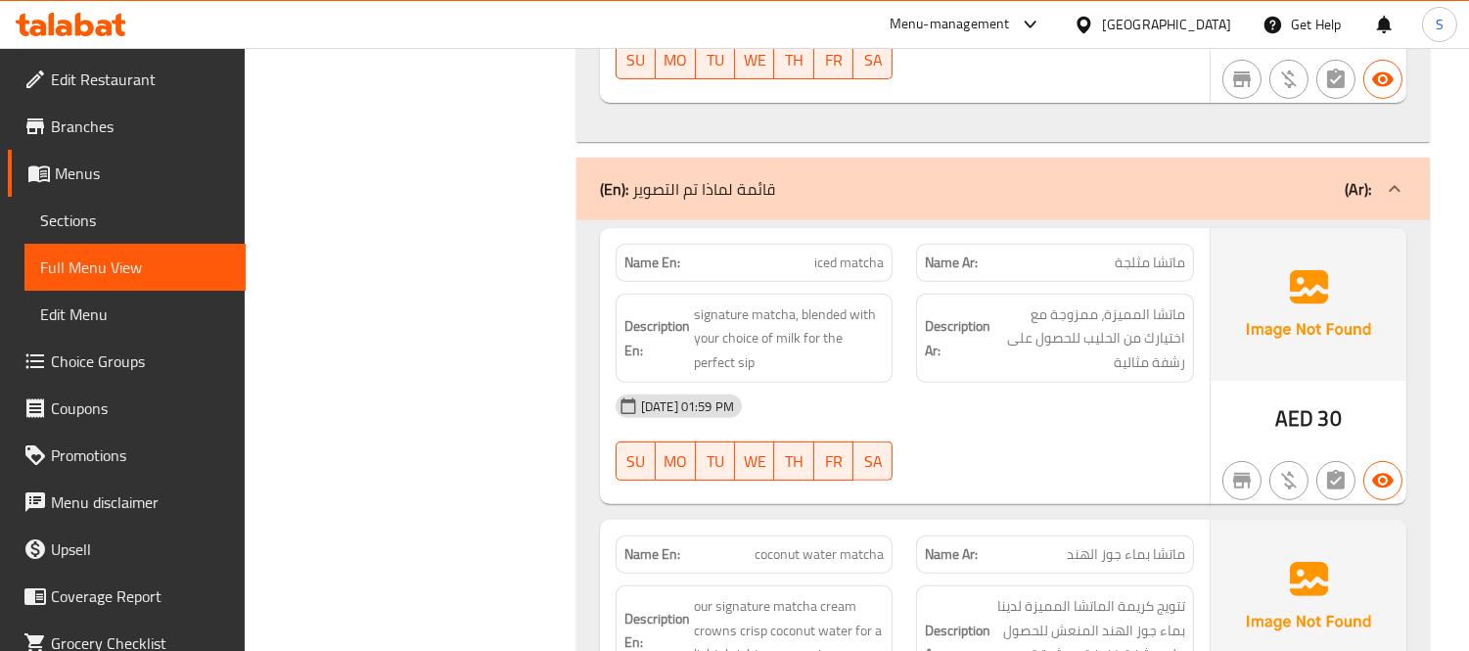
scroll to position [761, 0]
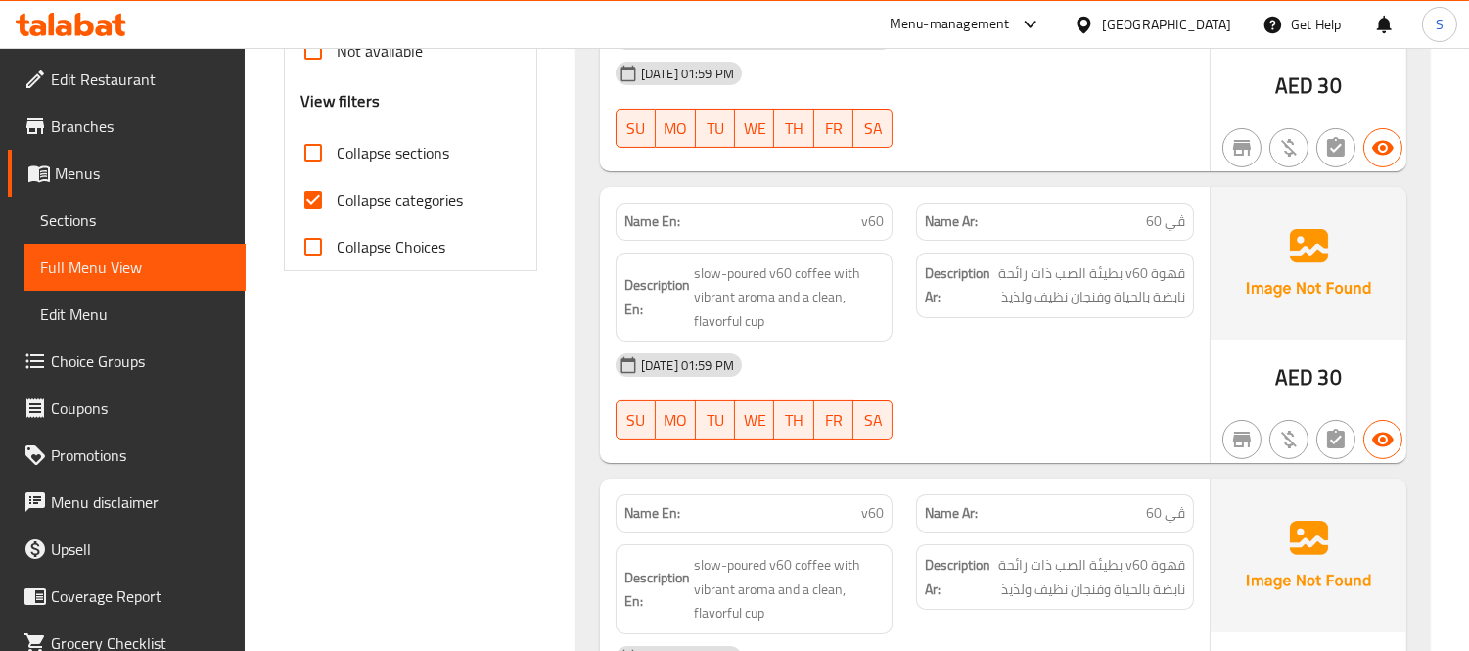
click at [399, 197] on span "Collapse categories" at bounding box center [400, 199] width 126 height 23
click at [337, 197] on input "Collapse categories" at bounding box center [313, 199] width 47 height 47
checkbox input "false"
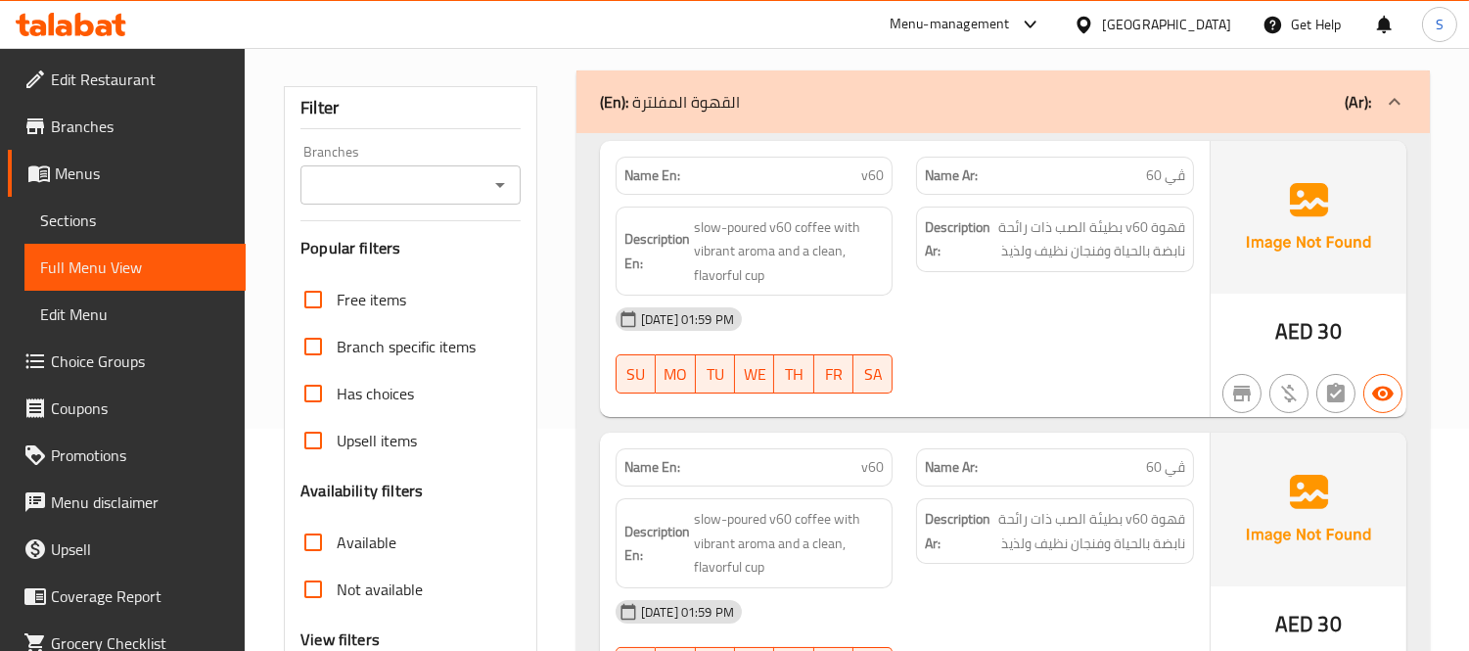
scroll to position [0, 0]
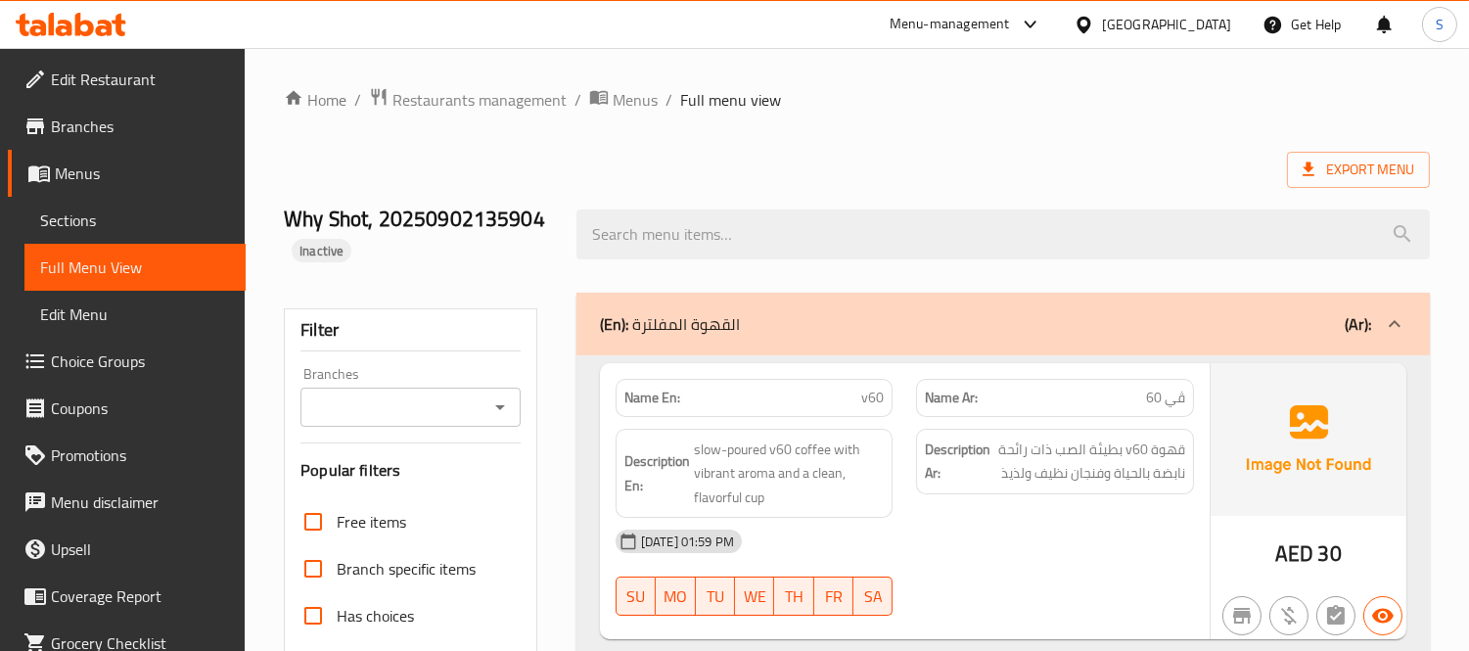
click at [930, 306] on div "(En): القهوة المفلترة (Ar):" at bounding box center [1004, 324] width 854 height 63
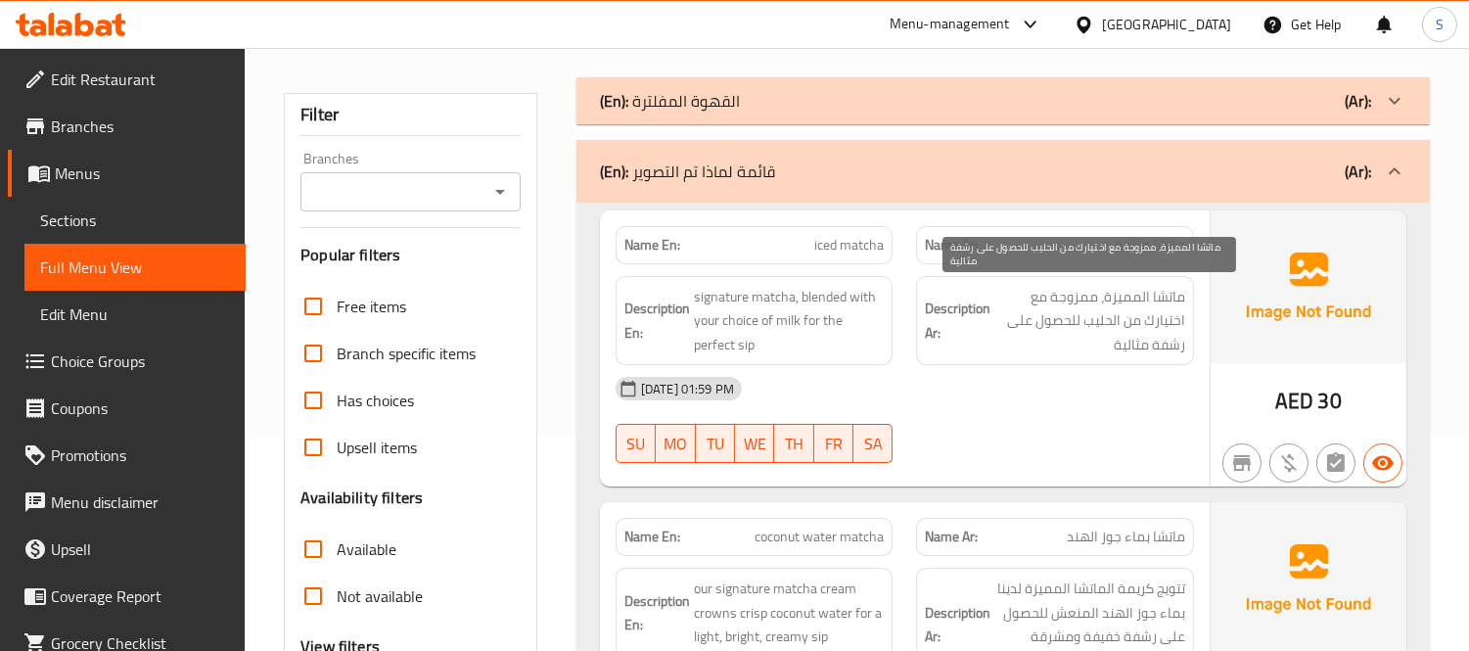
scroll to position [217, 0]
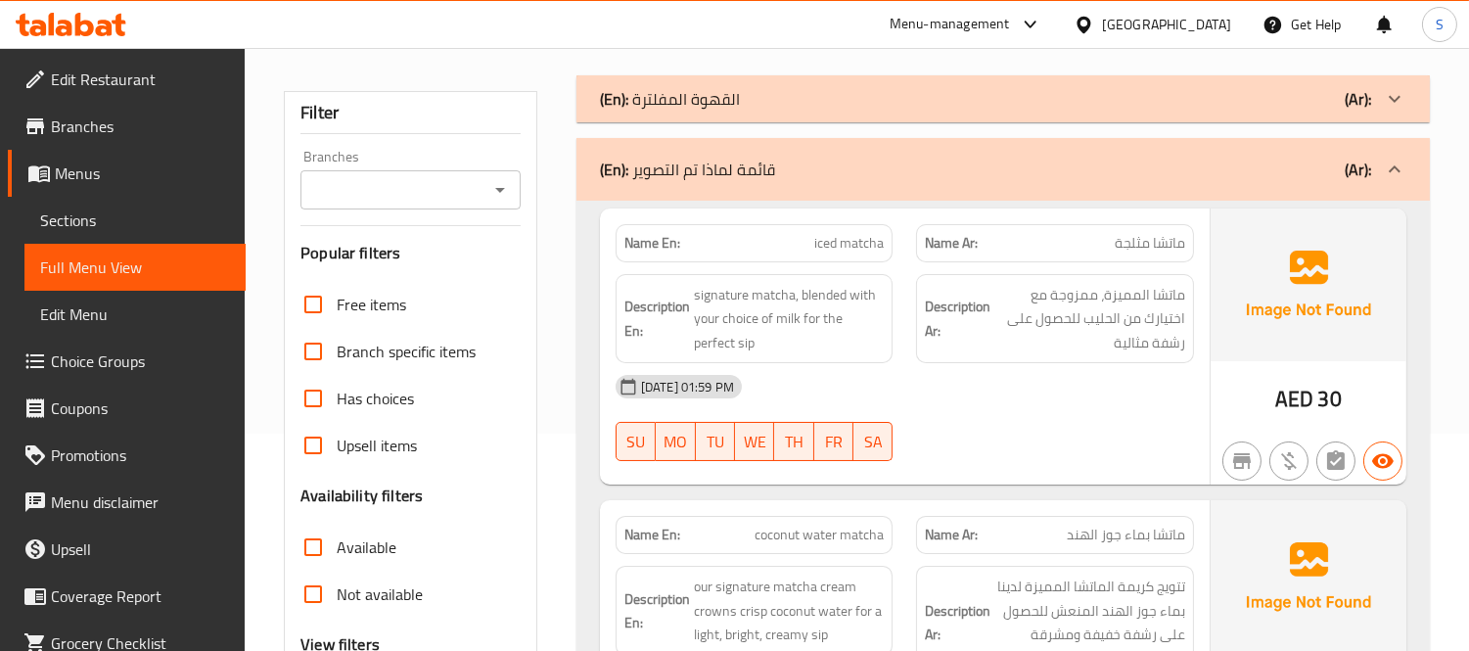
click at [840, 233] on span "iced matcha" at bounding box center [850, 243] width 70 height 21
copy span "iced matcha"
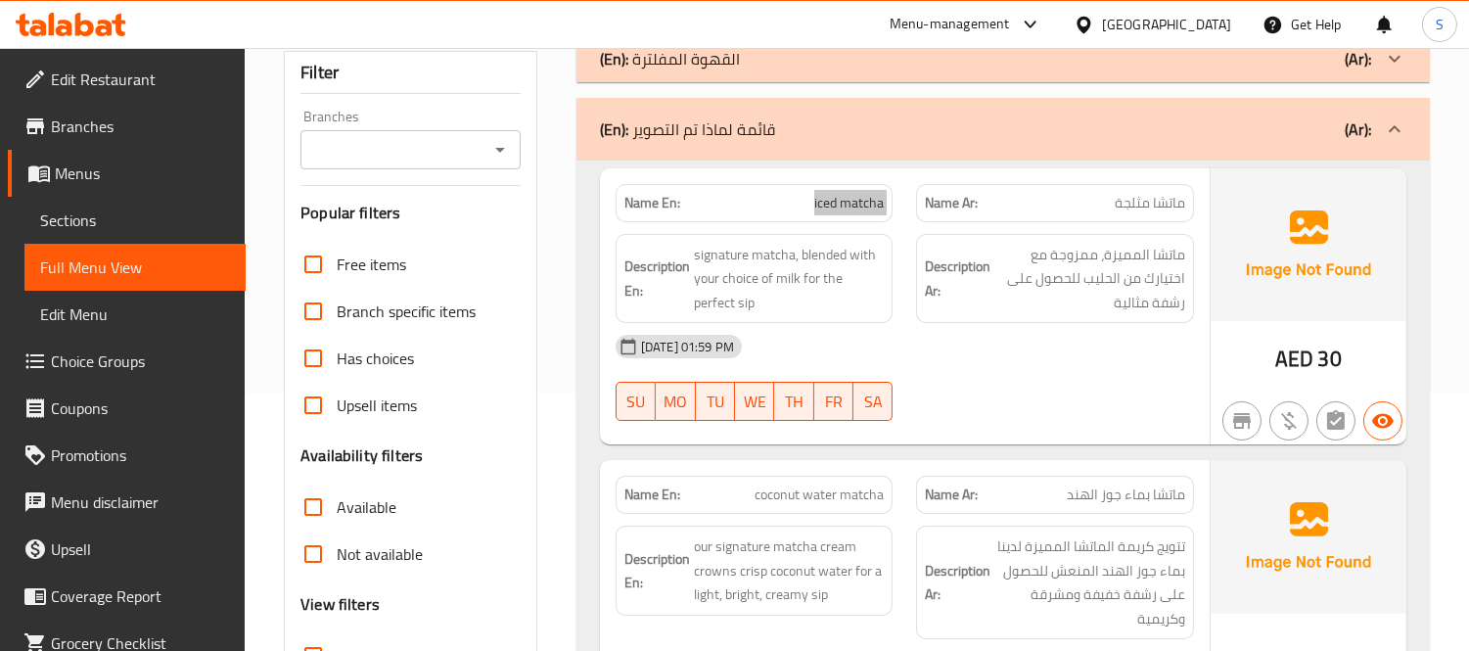
scroll to position [326, 0]
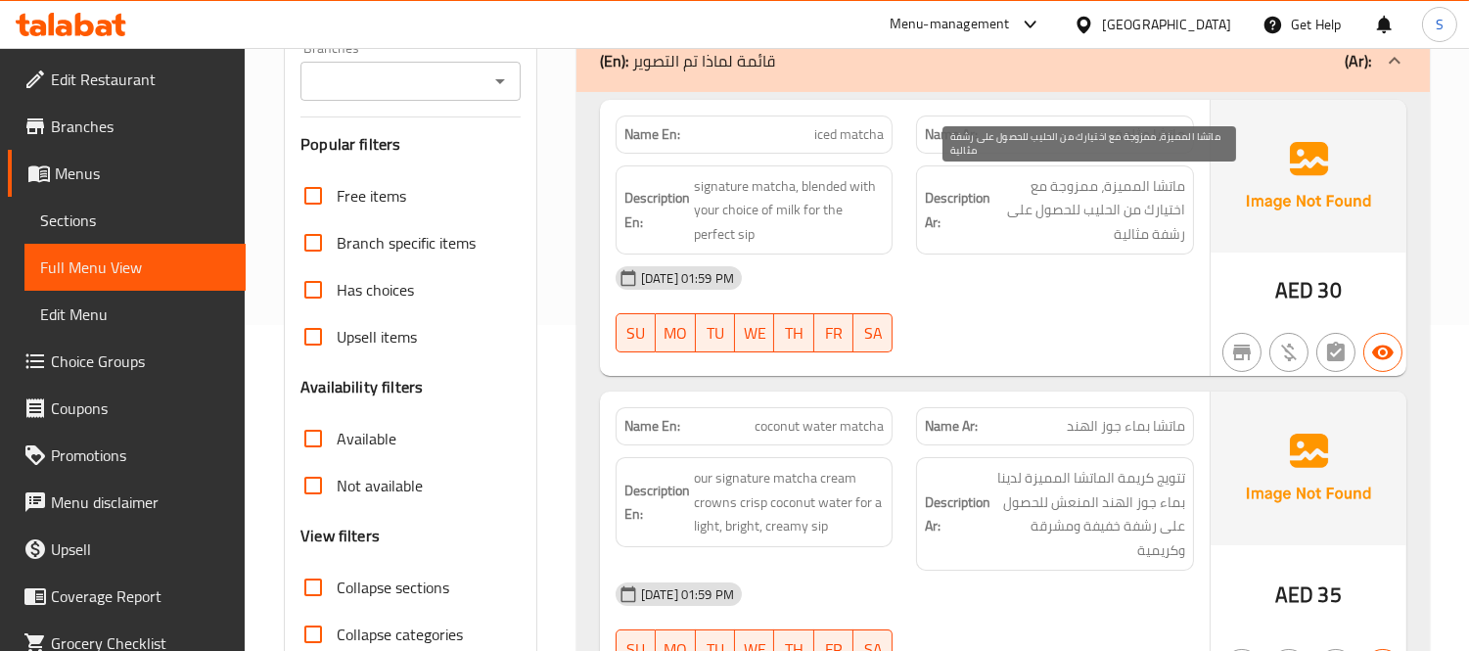
click at [1083, 192] on span "ماتشا المميزة، ممزوجة مع اختيارك من الحليب للحصول على رشفة مثالية" at bounding box center [1090, 210] width 191 height 72
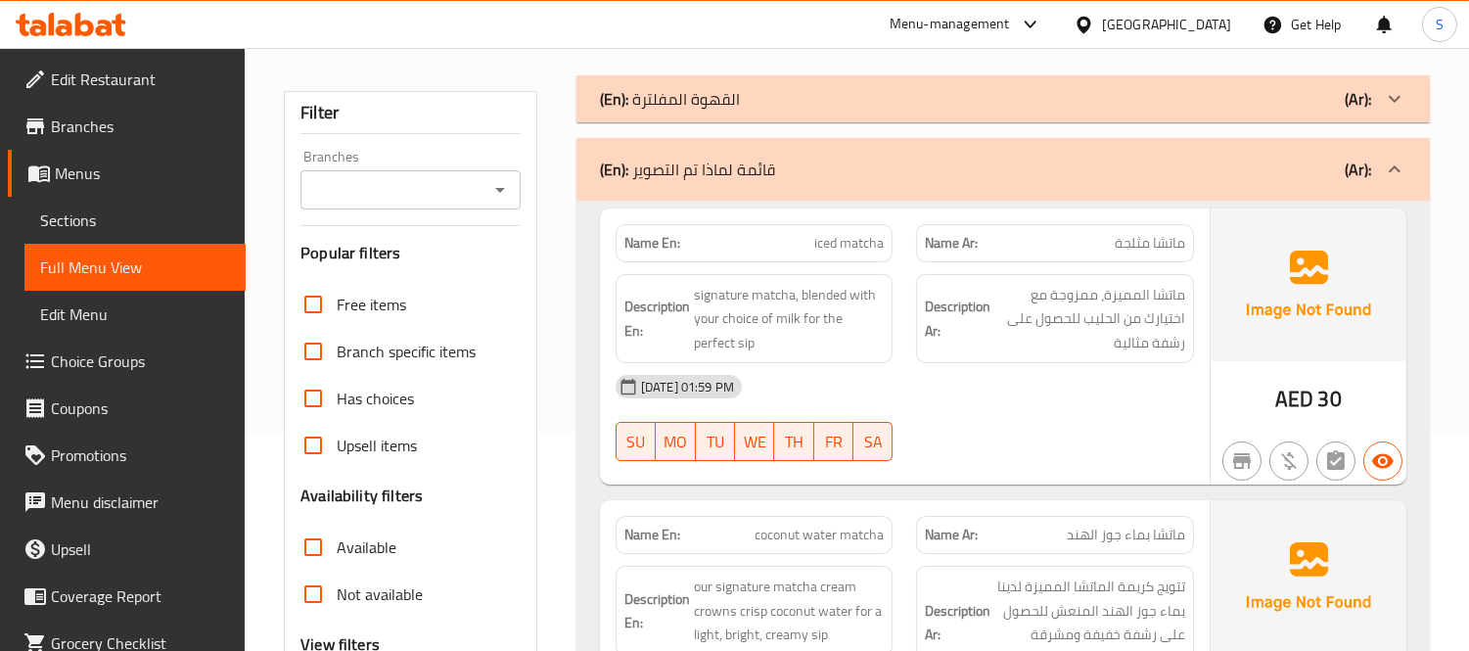
click at [846, 93] on div "(En): القهوة المفلترة (Ar):" at bounding box center [985, 98] width 771 height 23
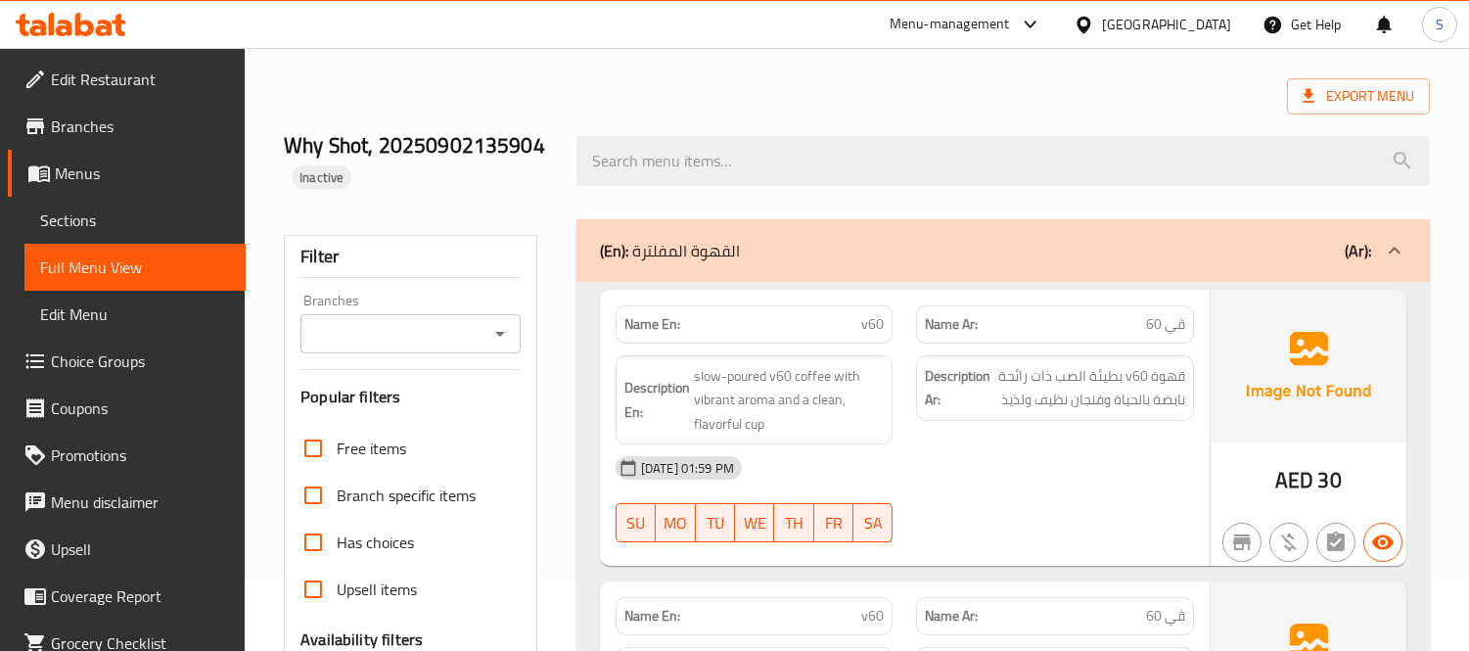
scroll to position [109, 0]
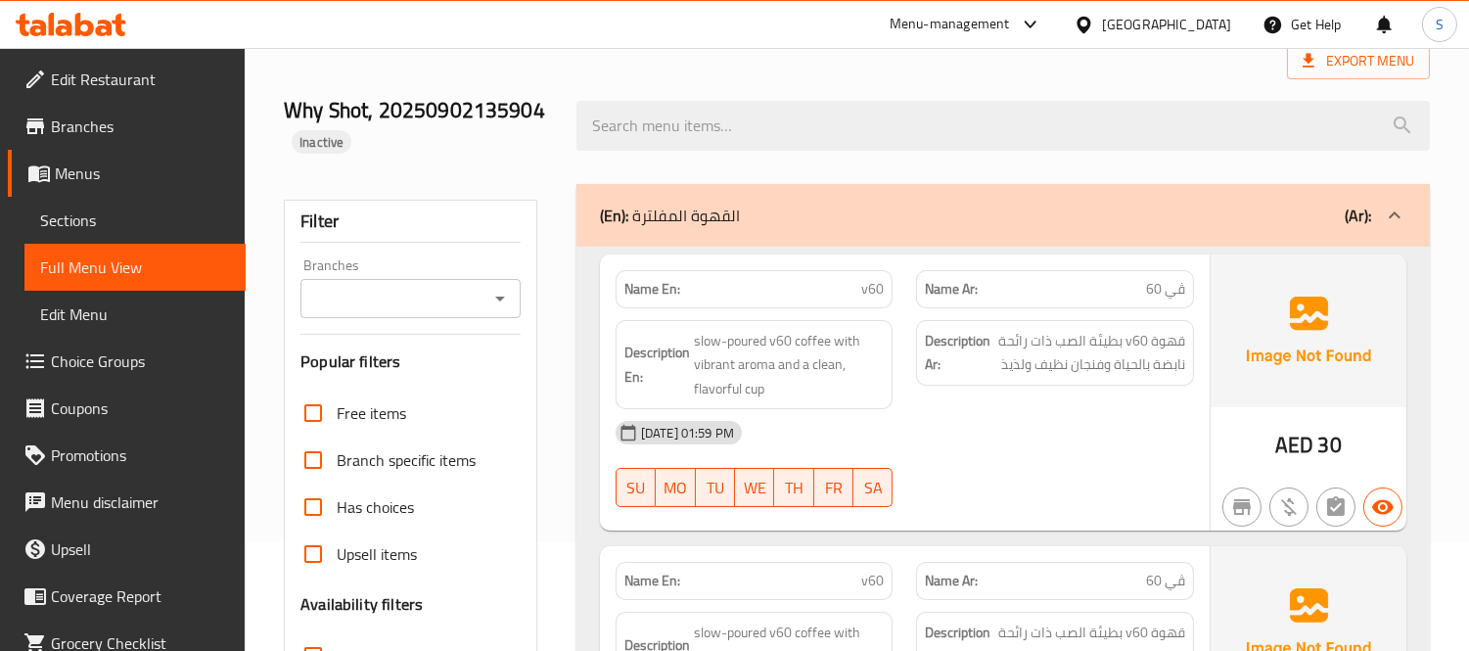
click at [699, 346] on span "slow-poured v60 coffee with vibrant aroma and a clean, flavorful cup" at bounding box center [789, 365] width 191 height 72
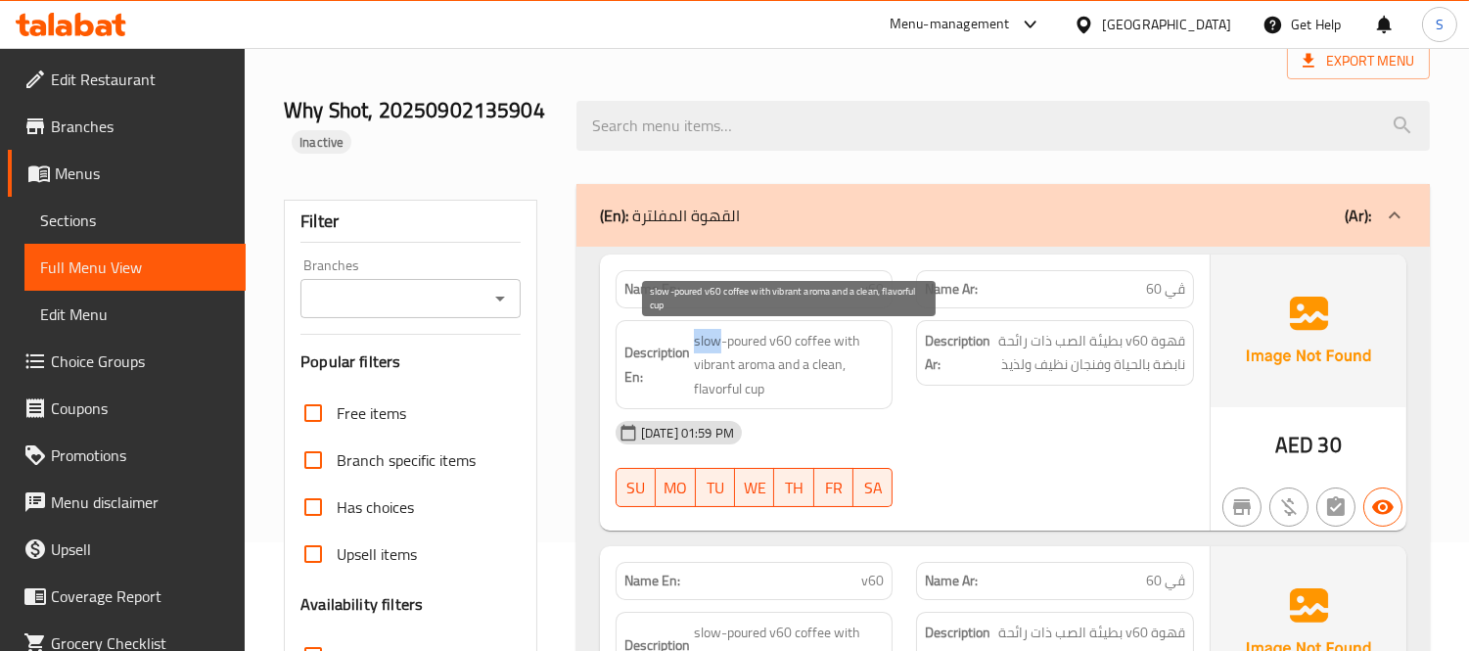
click at [699, 346] on span "slow-poured v60 coffee with vibrant aroma and a clean, flavorful cup" at bounding box center [789, 365] width 191 height 72
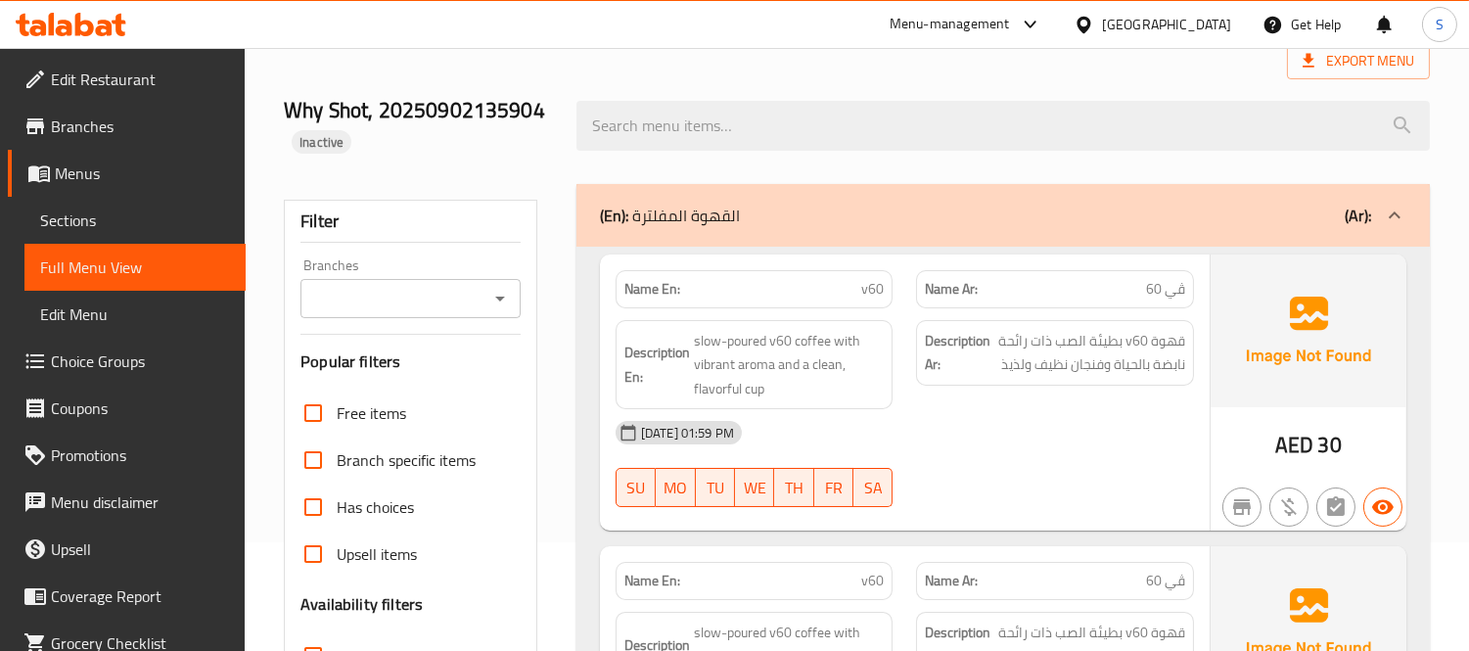
click at [548, 161] on div "Why Shot, 20250902135904 Inactive" at bounding box center [418, 126] width 293 height 116
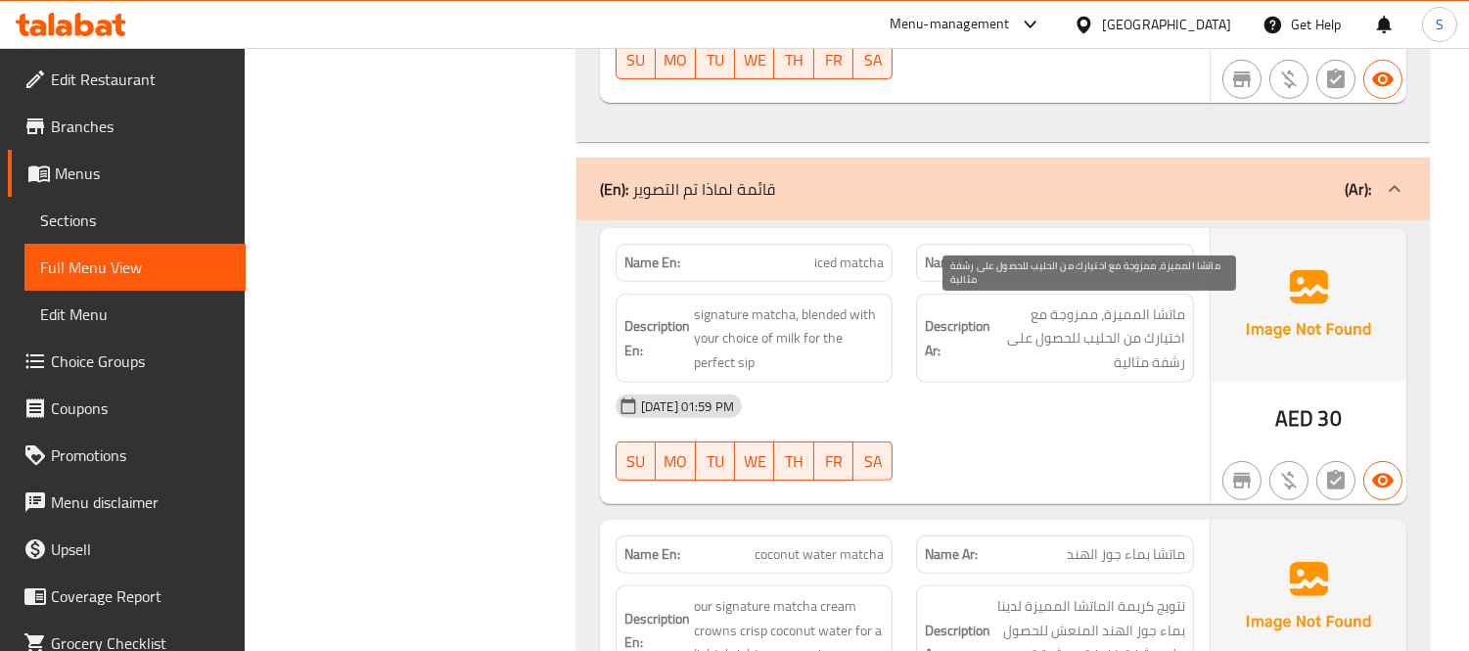
scroll to position [1522, 0]
